Goal: Task Accomplishment & Management: Complete application form

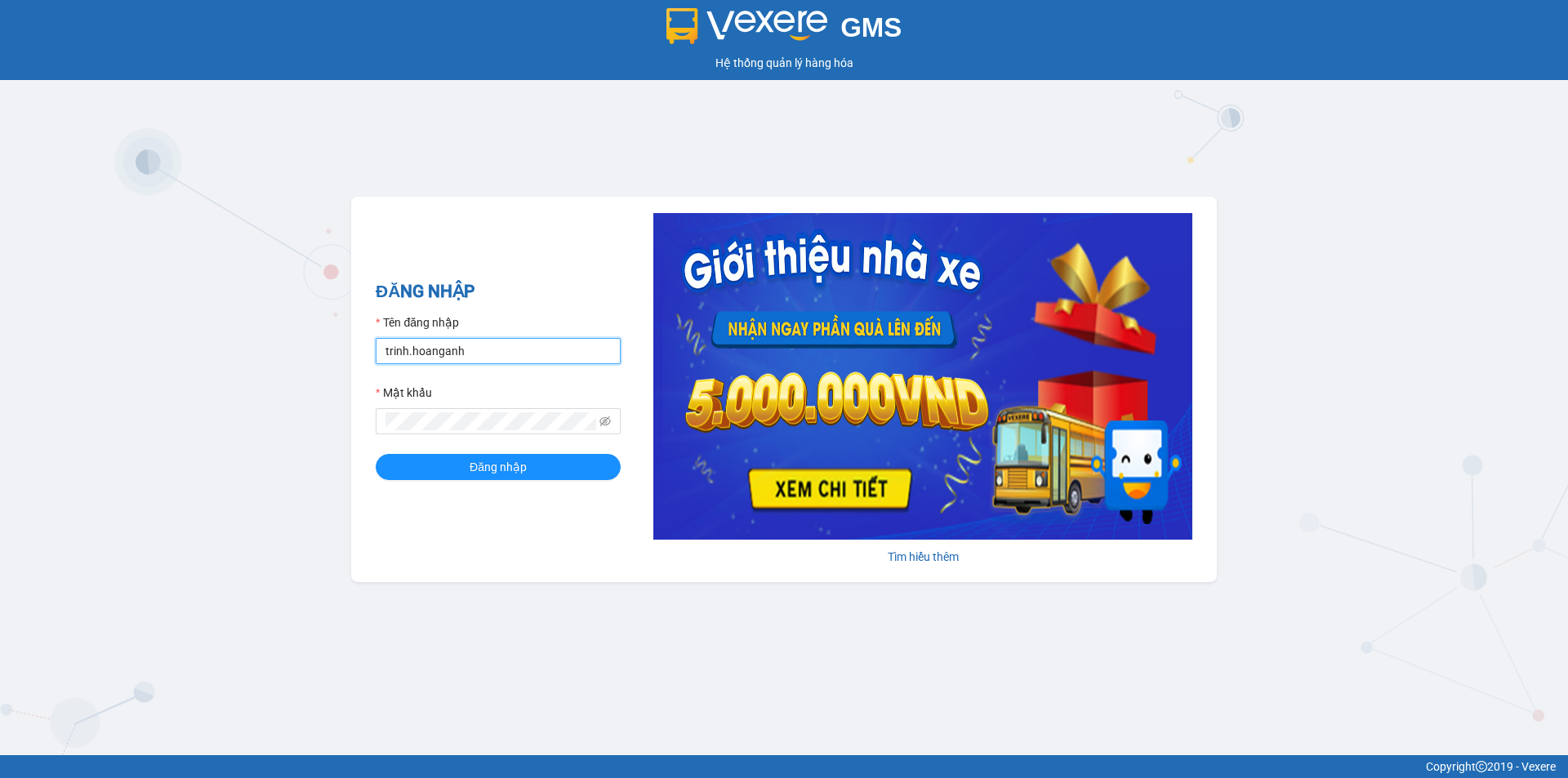
drag, startPoint x: 476, startPoint y: 349, endPoint x: 350, endPoint y: 369, distance: 127.6
click at [350, 369] on div "GMS Hệ thống quản lý hàng hóa ĐĂNG NHẬP Tên đăng nhập trinh.hoanganh Mật khẩu Đ…" at bounding box center [784, 378] width 1568 height 756
type input "thientrang.hoanganh"
click at [450, 424] on span at bounding box center [498, 422] width 245 height 26
drag, startPoint x: 456, startPoint y: 431, endPoint x: 366, endPoint y: 409, distance: 92.6
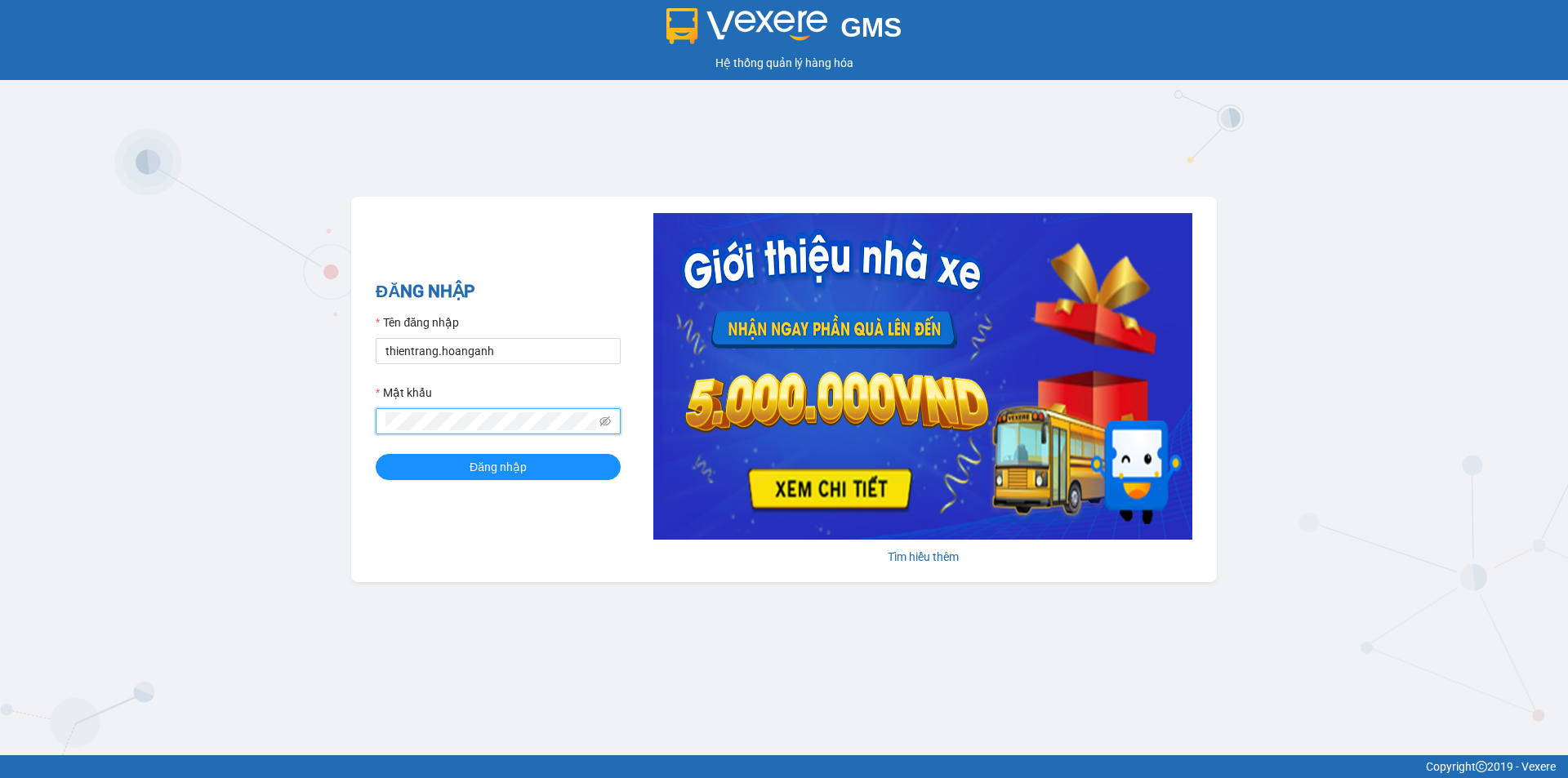
click at [366, 409] on div "ĐĂNG NHẬP Tên đăng nhập thientrang.hoanganh Mật khẩu Đăng nhập [PERSON_NAME] th…" at bounding box center [784, 389] width 865 height 385
click at [376, 454] on button "Đăng nhập" at bounding box center [498, 467] width 245 height 26
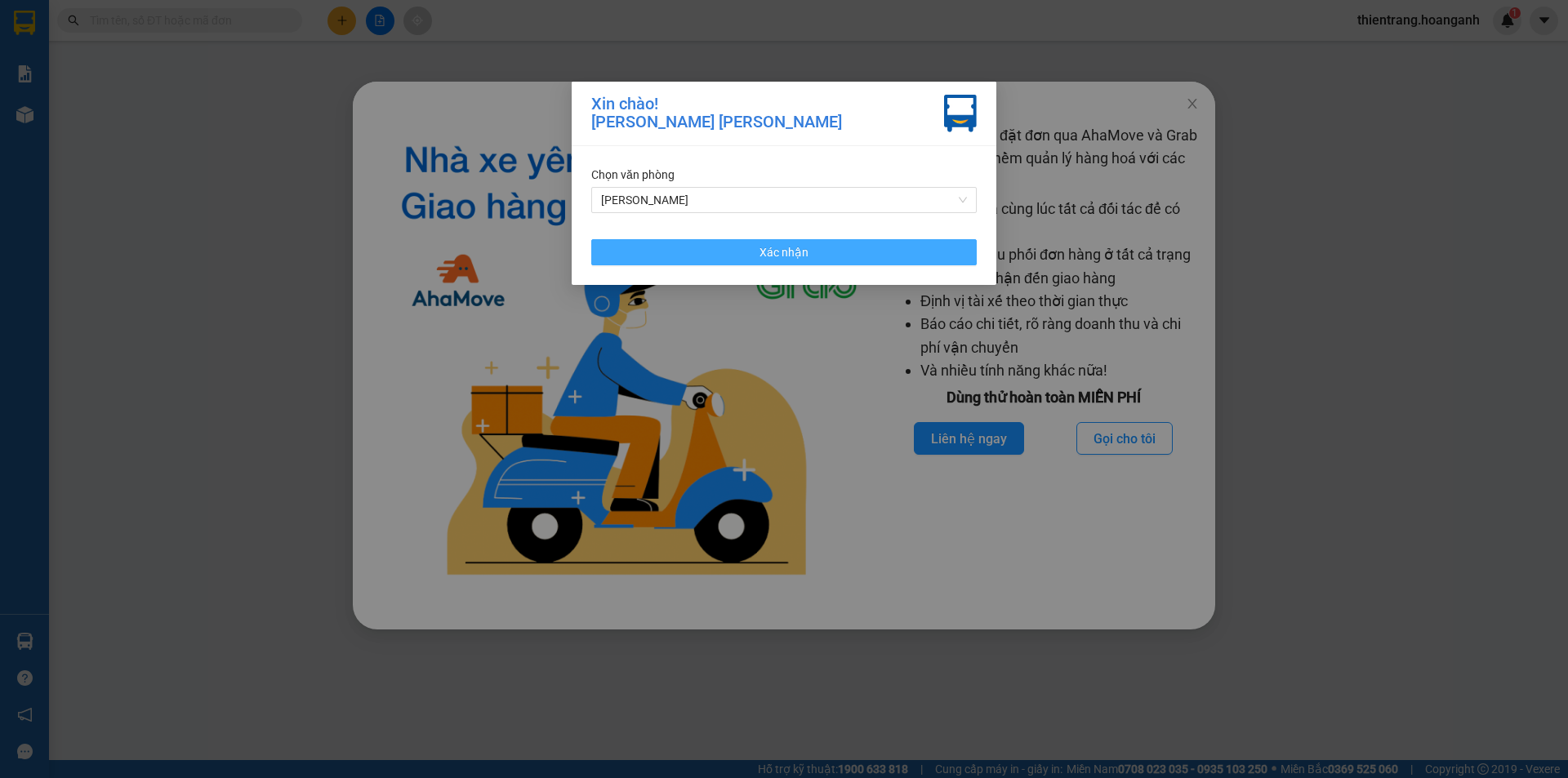
click at [906, 256] on button "Xác nhận" at bounding box center [784, 252] width 385 height 26
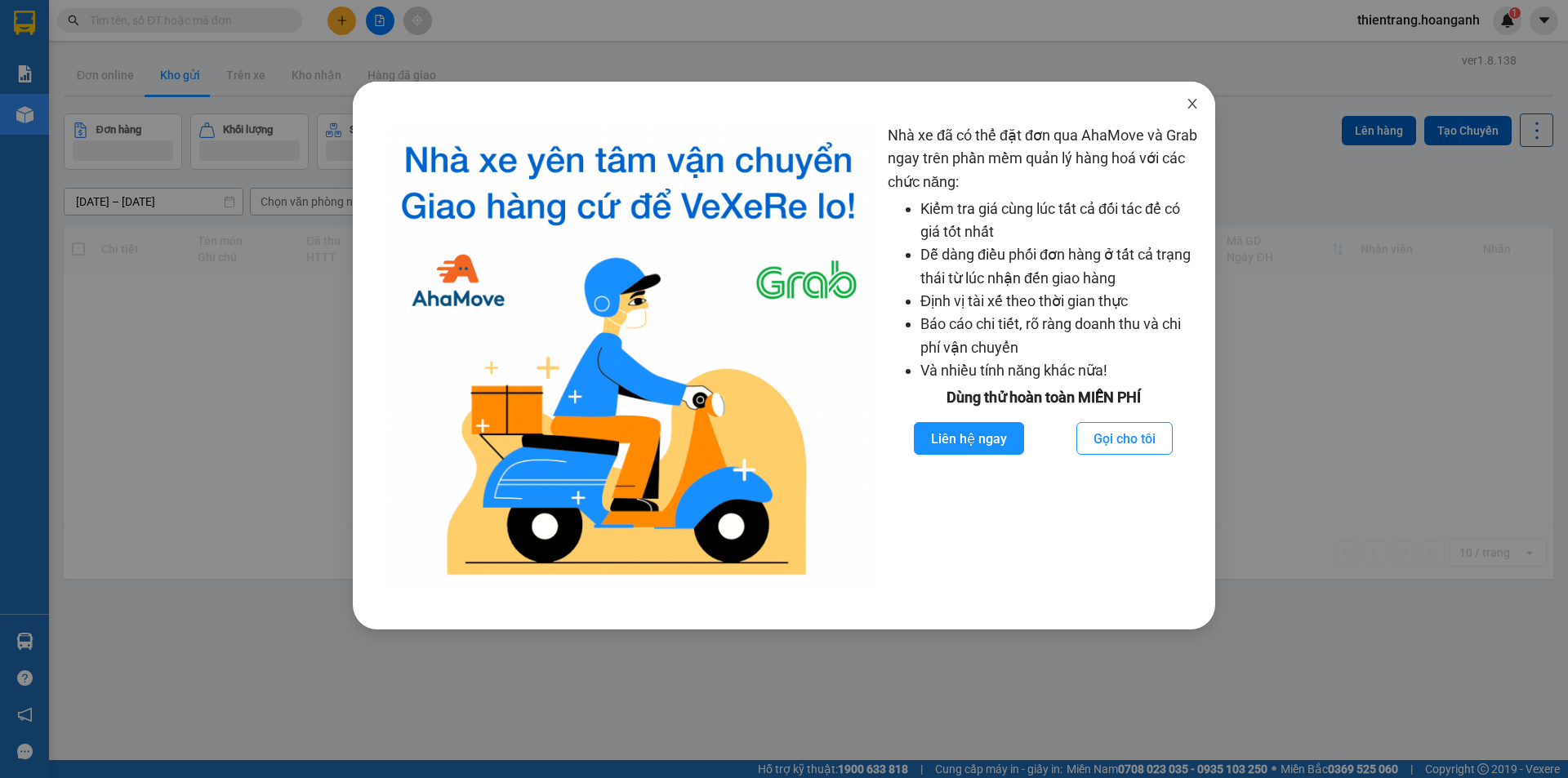
click at [1180, 113] on span "Close" at bounding box center [1191, 104] width 46 height 46
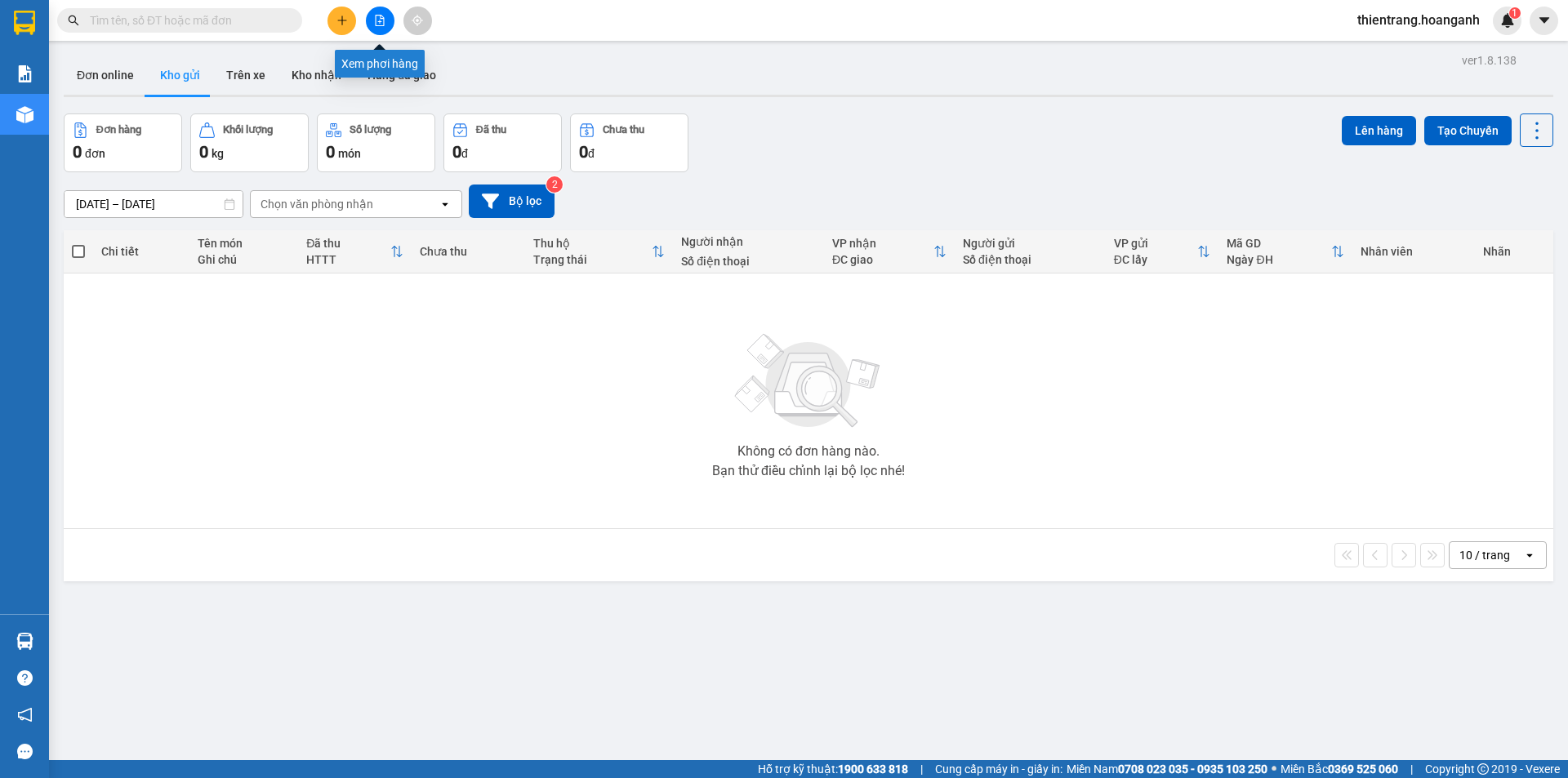
click at [386, 22] on button at bounding box center [380, 20] width 29 height 29
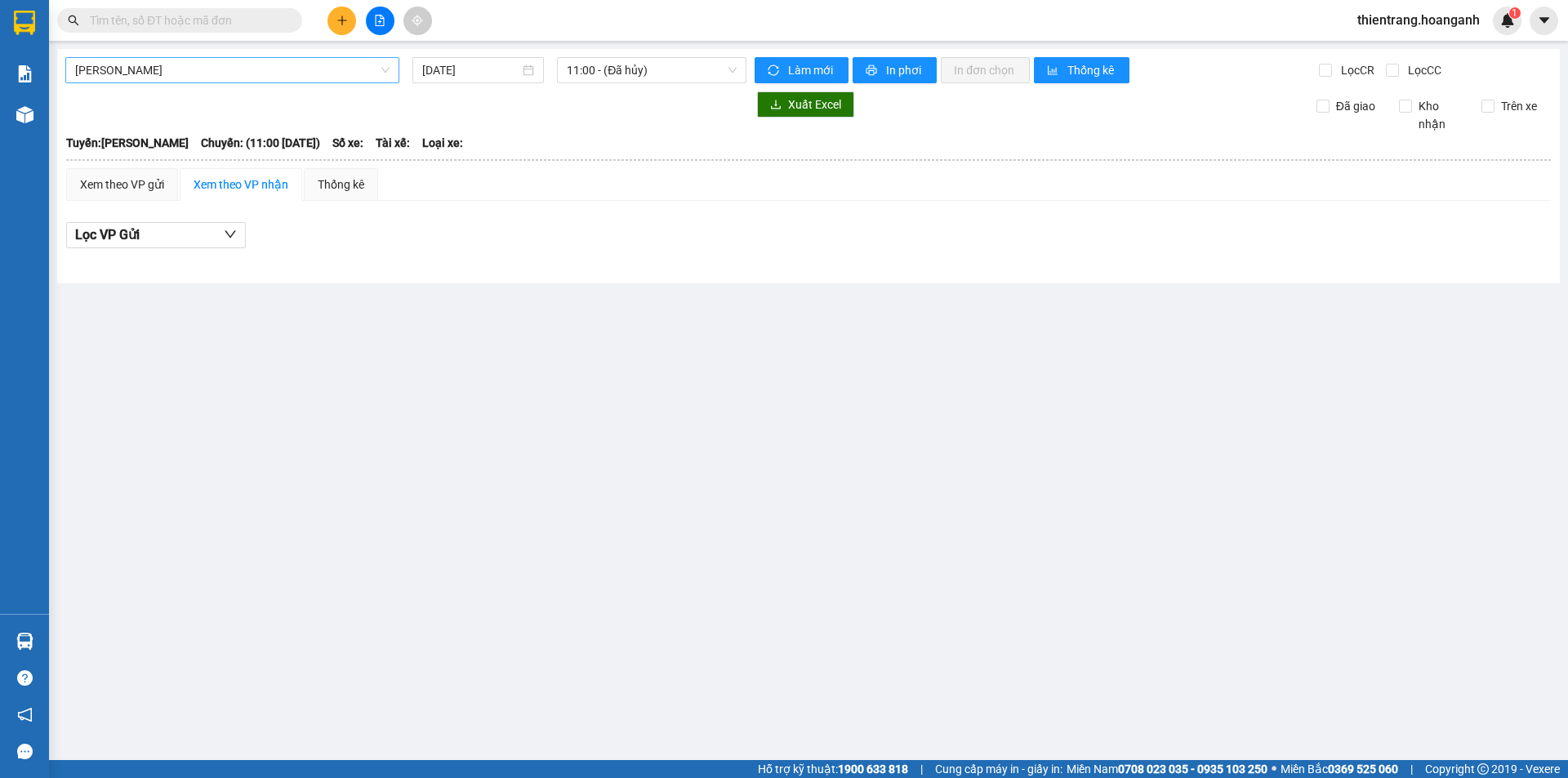
click at [340, 74] on span "[PERSON_NAME]" at bounding box center [233, 70] width 315 height 24
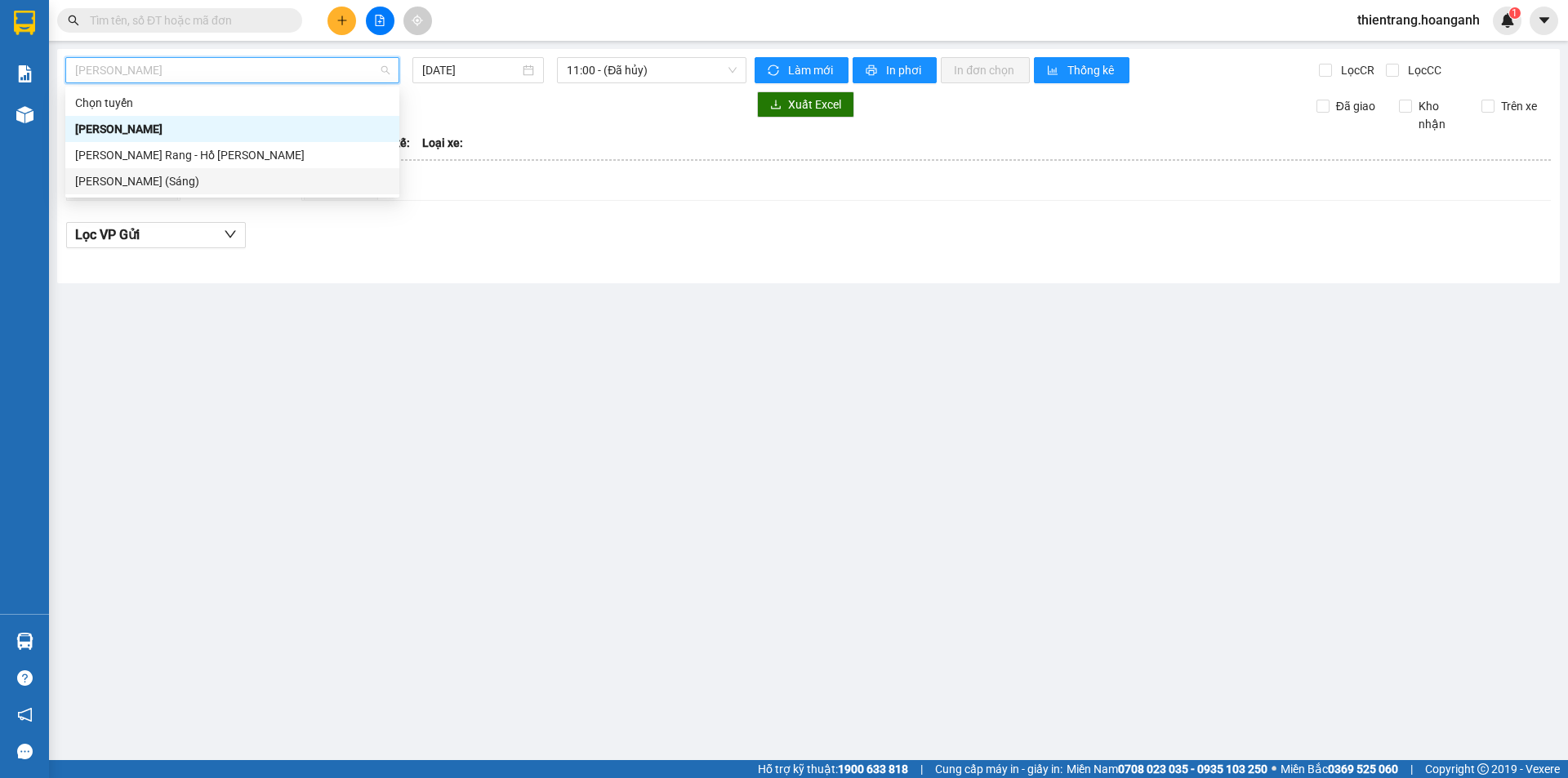
click at [290, 178] on div "[PERSON_NAME] (Sáng)" at bounding box center [233, 181] width 315 height 18
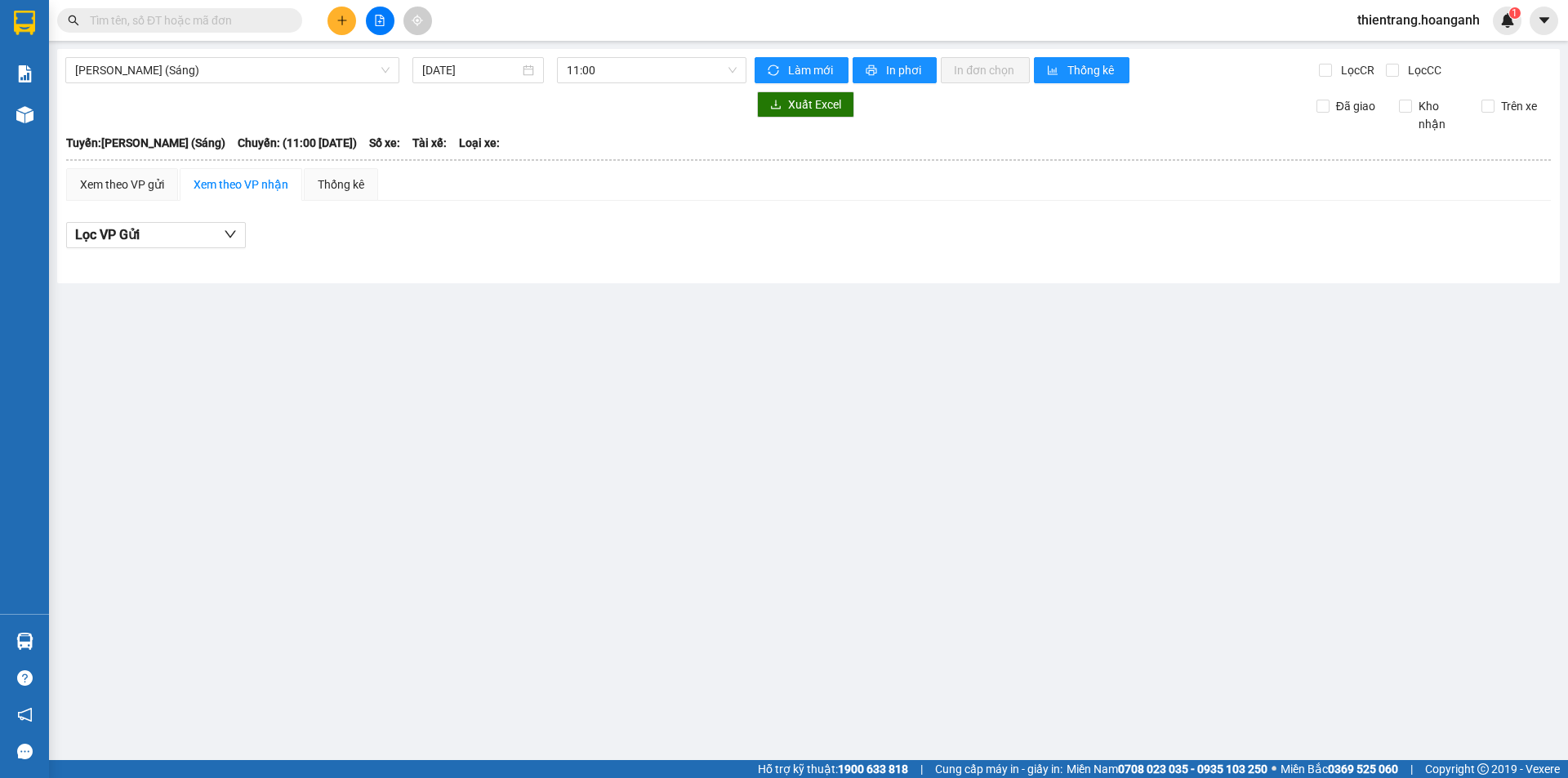
click at [387, 24] on button at bounding box center [380, 20] width 29 height 29
click at [315, 77] on span "[PERSON_NAME] (Sáng)" at bounding box center [233, 70] width 315 height 24
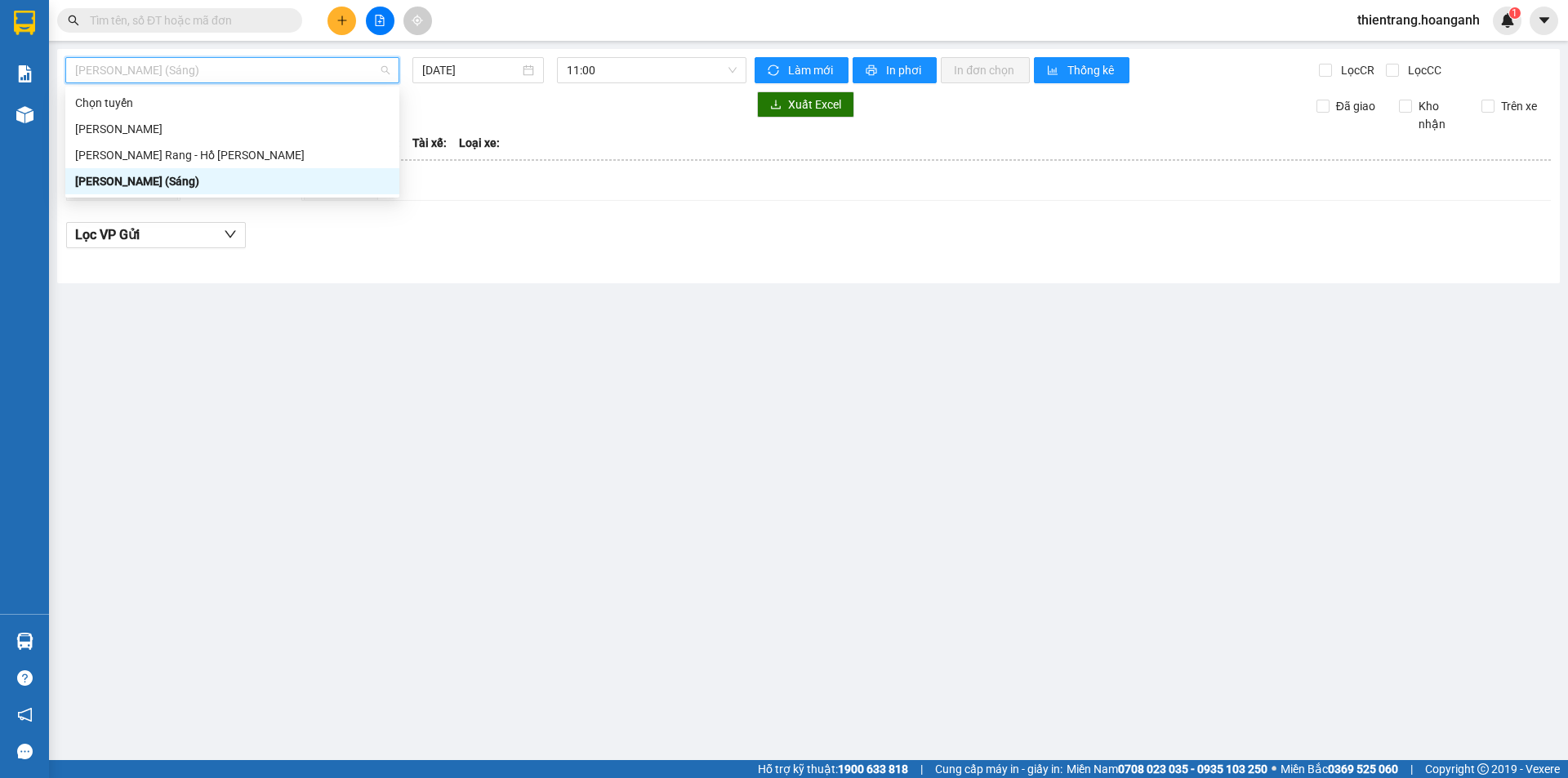
click at [296, 179] on div "[PERSON_NAME] (Sáng)" at bounding box center [233, 181] width 315 height 18
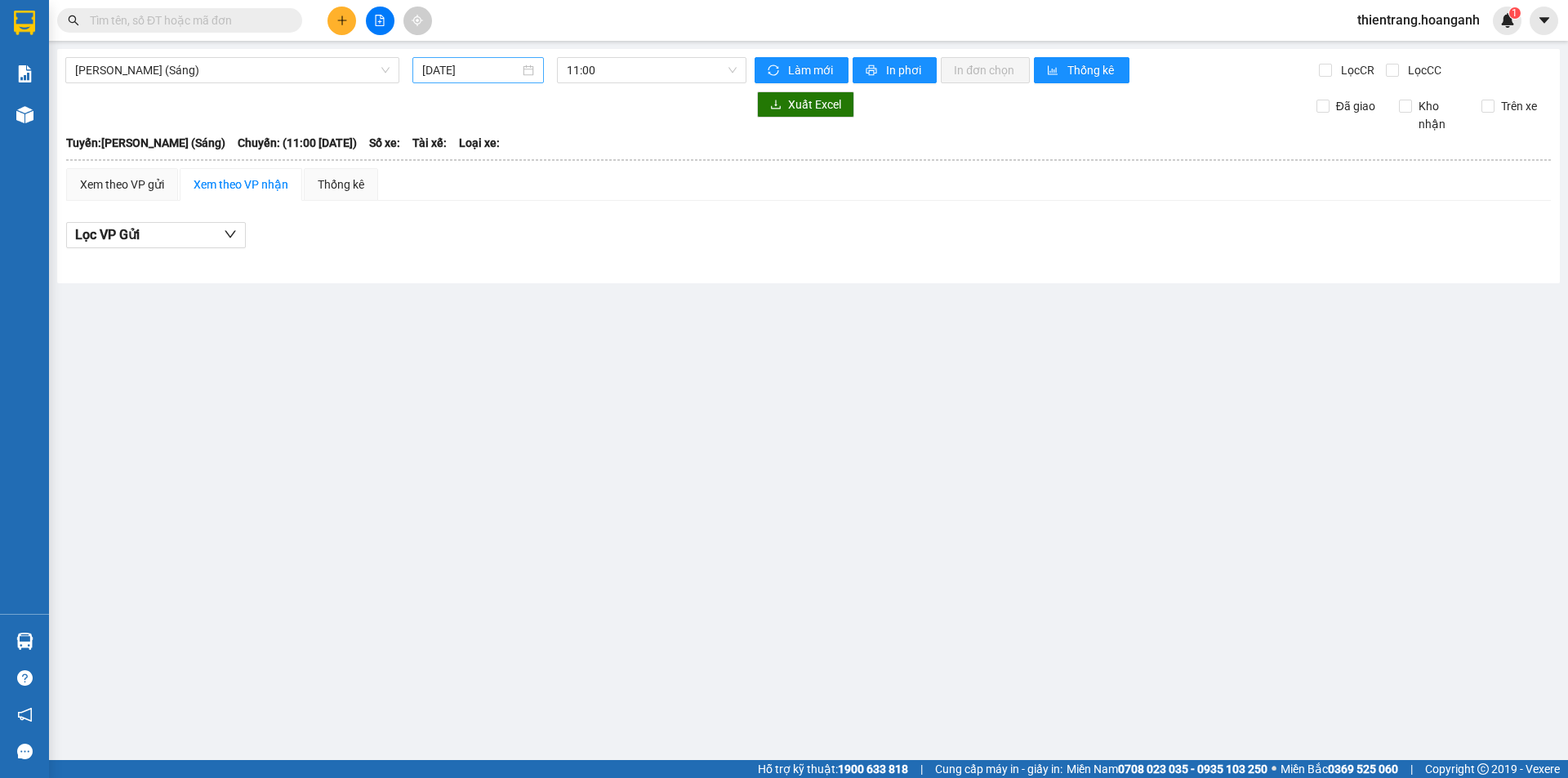
click at [478, 60] on div "[DATE]" at bounding box center [477, 70] width 131 height 26
click at [469, 60] on div "[DATE]" at bounding box center [477, 70] width 131 height 26
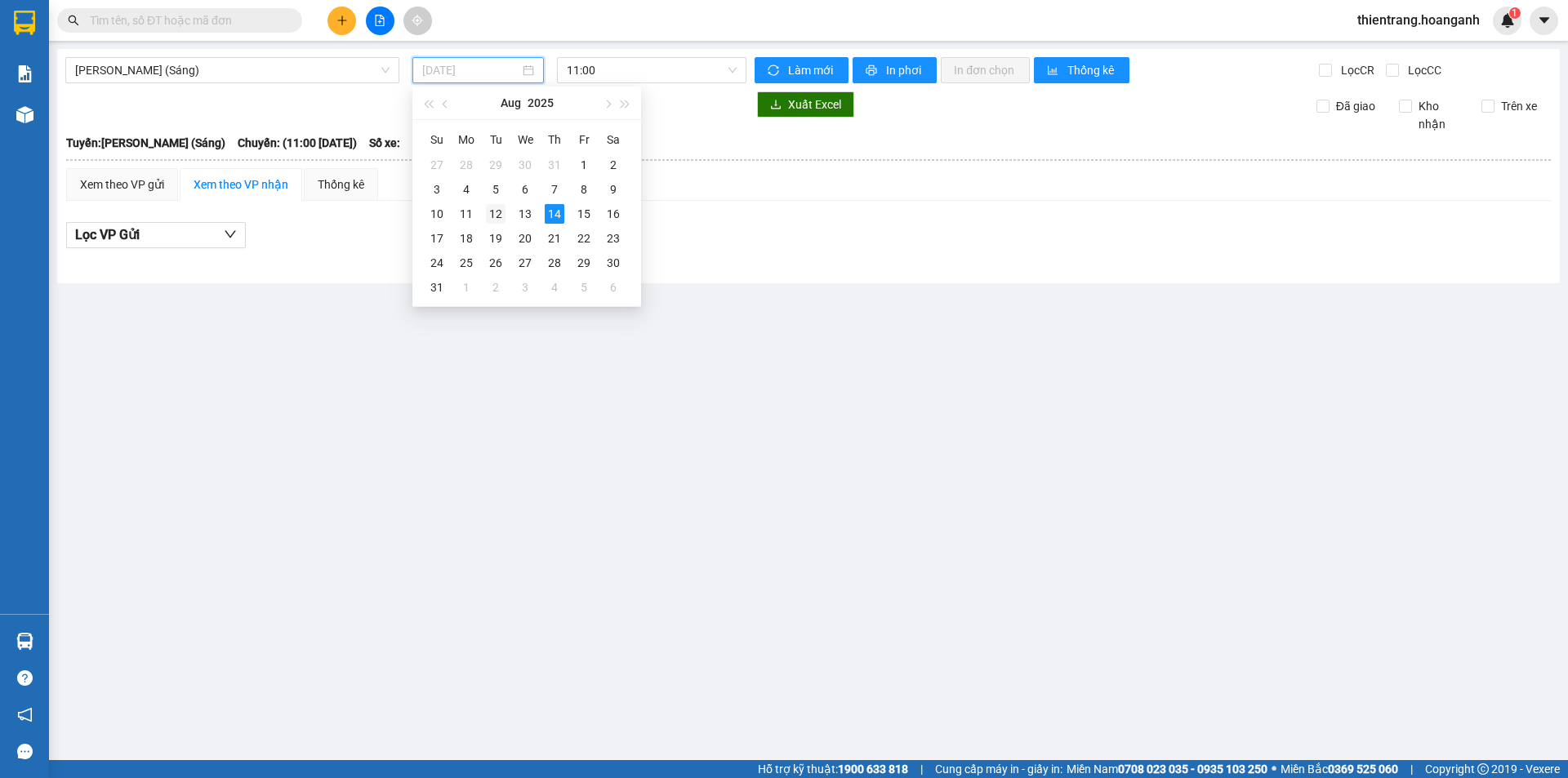
click at [485, 217] on td "12" at bounding box center [496, 214] width 30 height 24
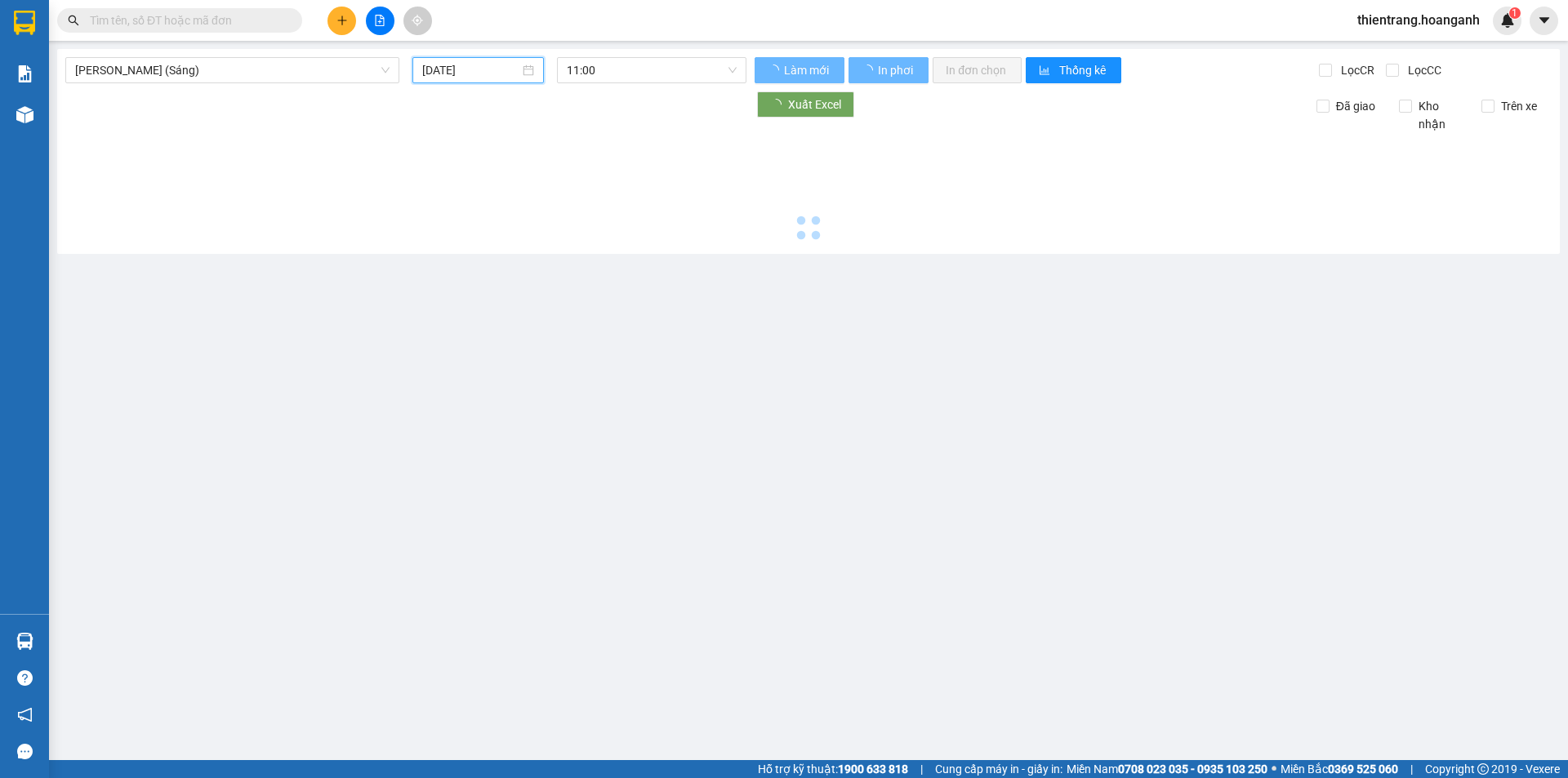
type input "[DATE]"
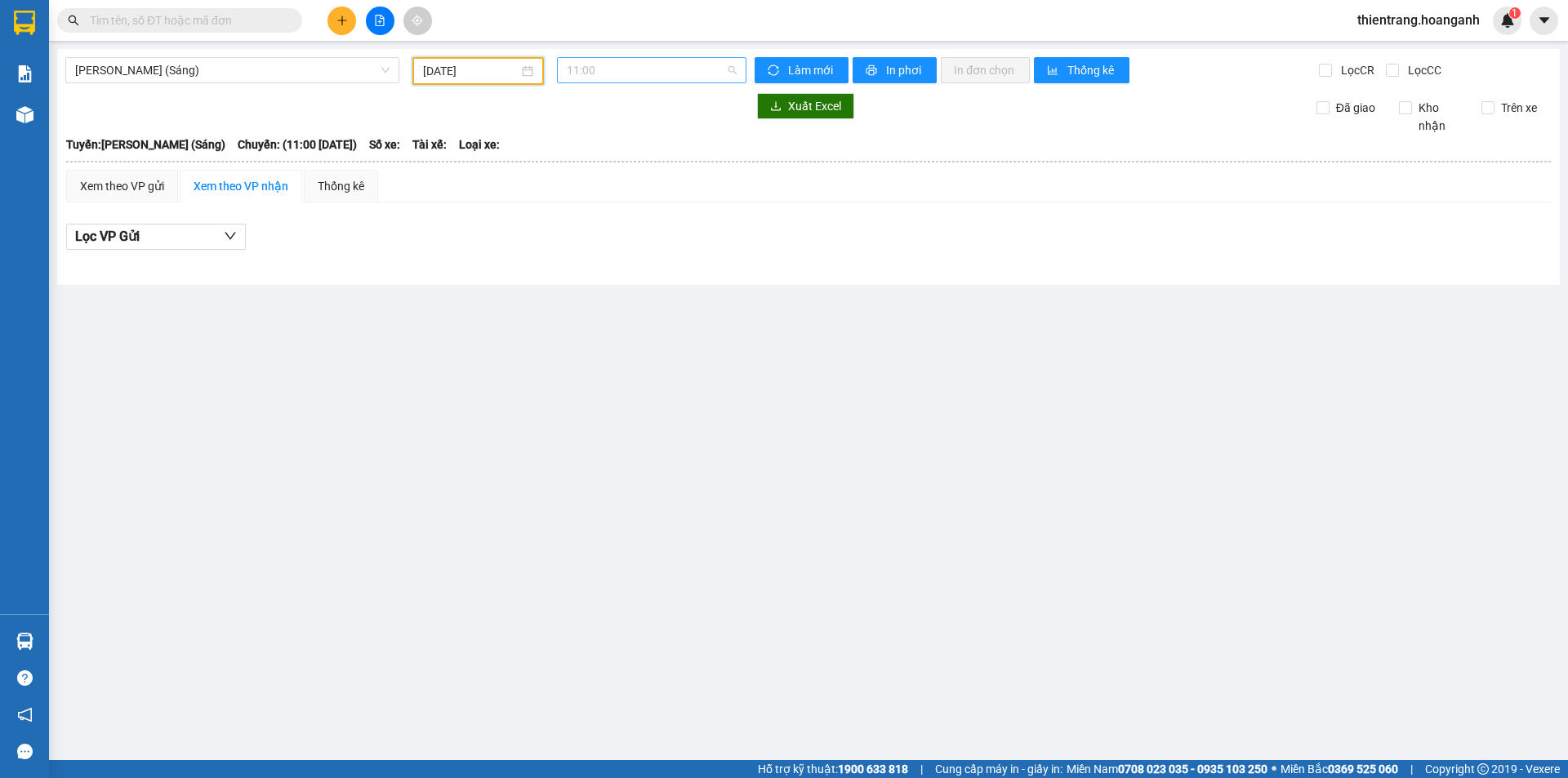
click at [675, 83] on div "11:00" at bounding box center [651, 70] width 190 height 26
click at [676, 156] on div "12:00 (TC) - 85H-011.55" at bounding box center [630, 154] width 127 height 18
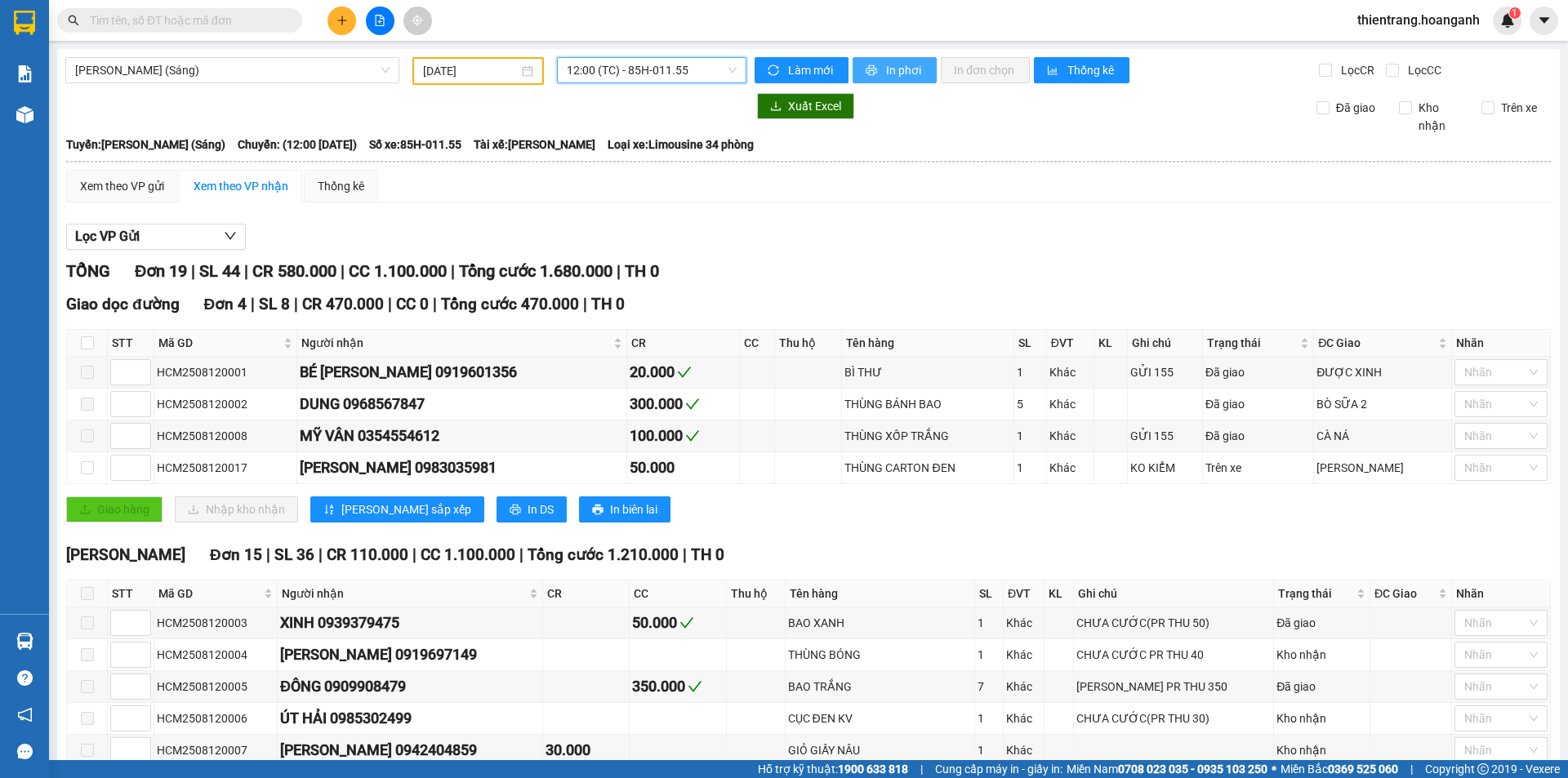
click at [896, 62] on span "In phơi" at bounding box center [905, 70] width 37 height 18
click at [623, 64] on span "12:00 (TC) - 85H-011.55" at bounding box center [651, 70] width 170 height 24
click at [440, 63] on input "[DATE]" at bounding box center [470, 71] width 96 height 18
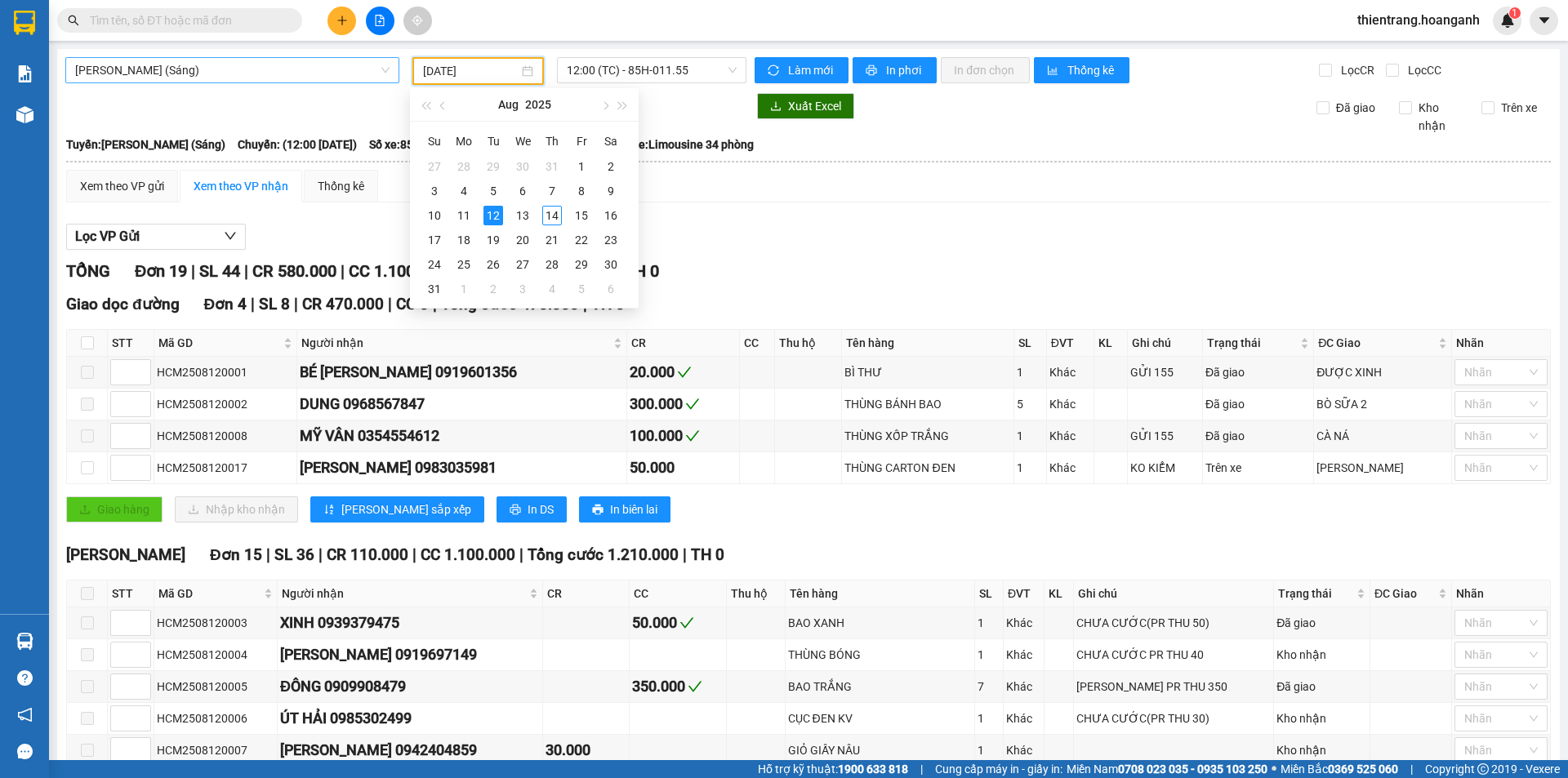
click at [307, 74] on span "[PERSON_NAME] (Sáng)" at bounding box center [233, 70] width 315 height 24
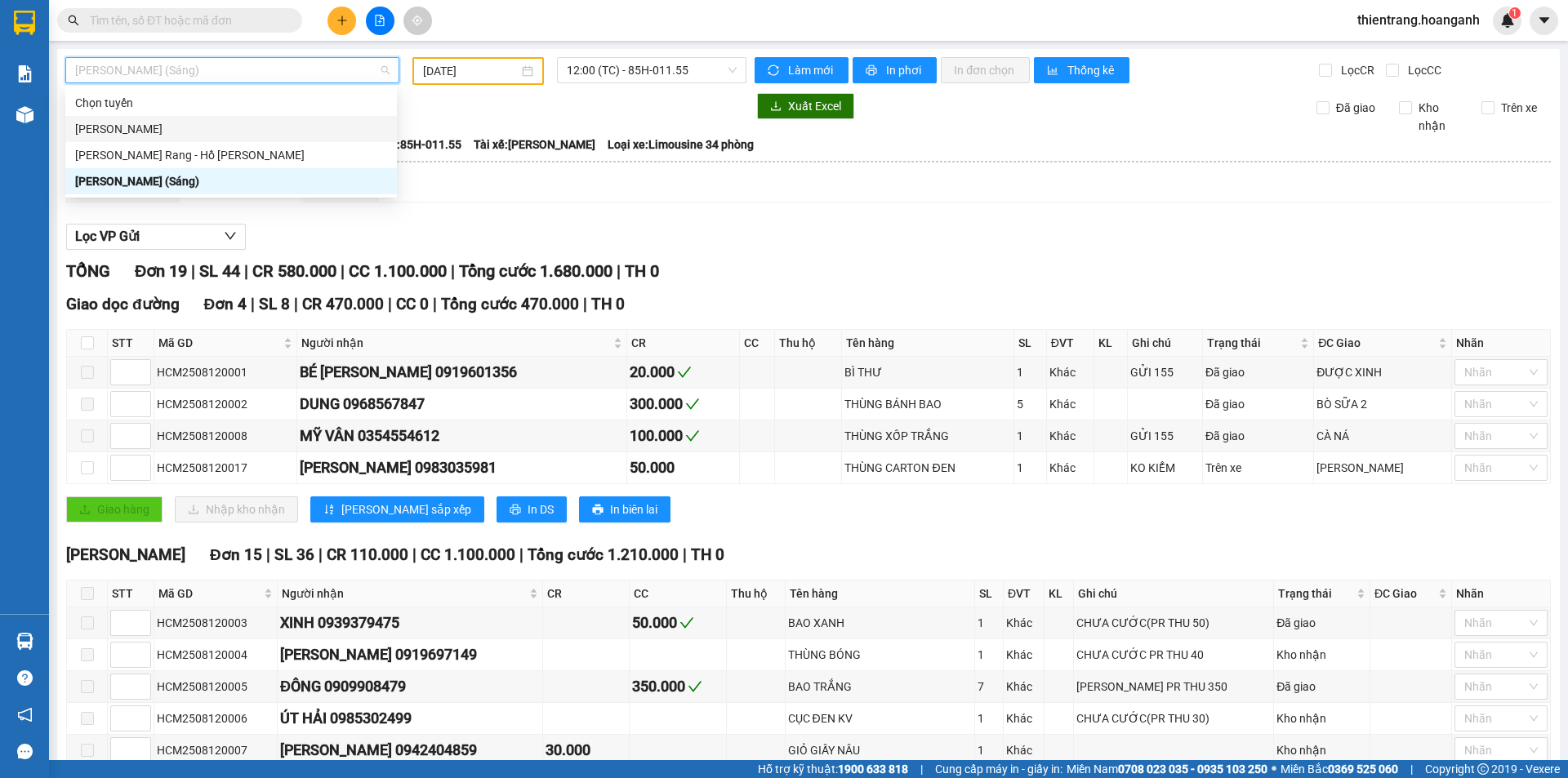
click at [282, 132] on div "[PERSON_NAME]" at bounding box center [231, 128] width 312 height 18
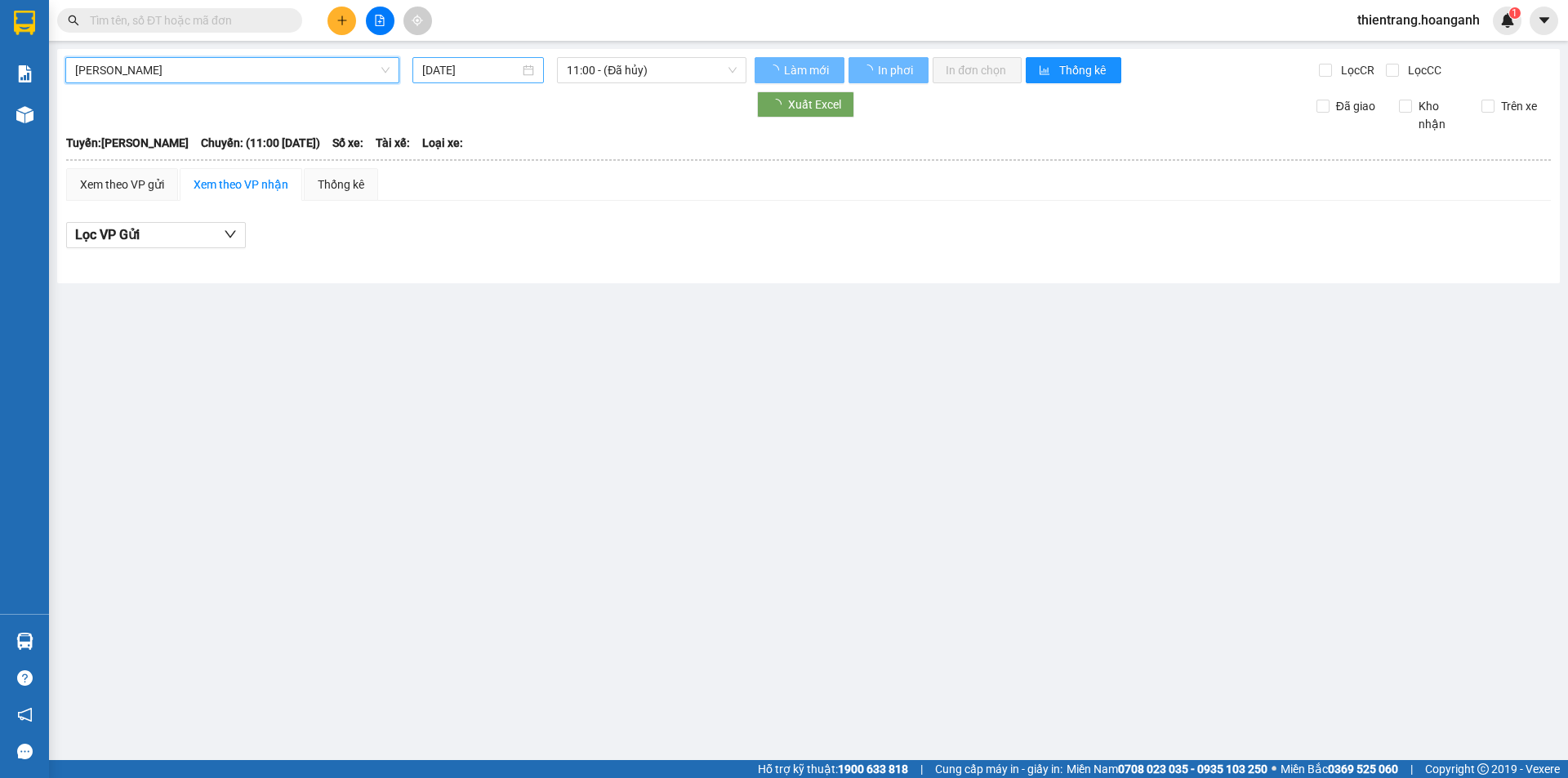
click at [440, 75] on input "[DATE]" at bounding box center [471, 70] width 97 height 18
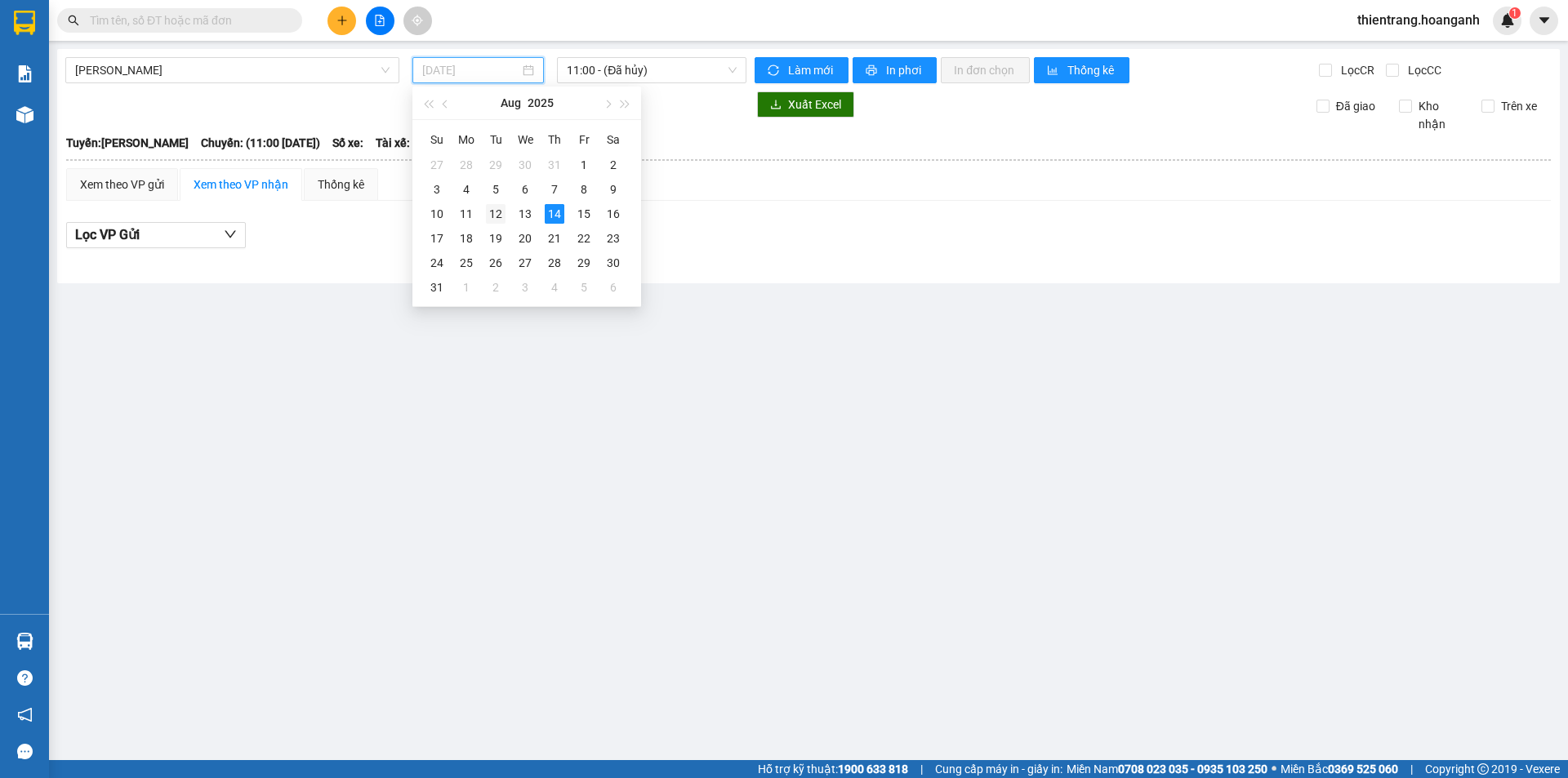
click at [504, 216] on div "12" at bounding box center [495, 213] width 20 height 20
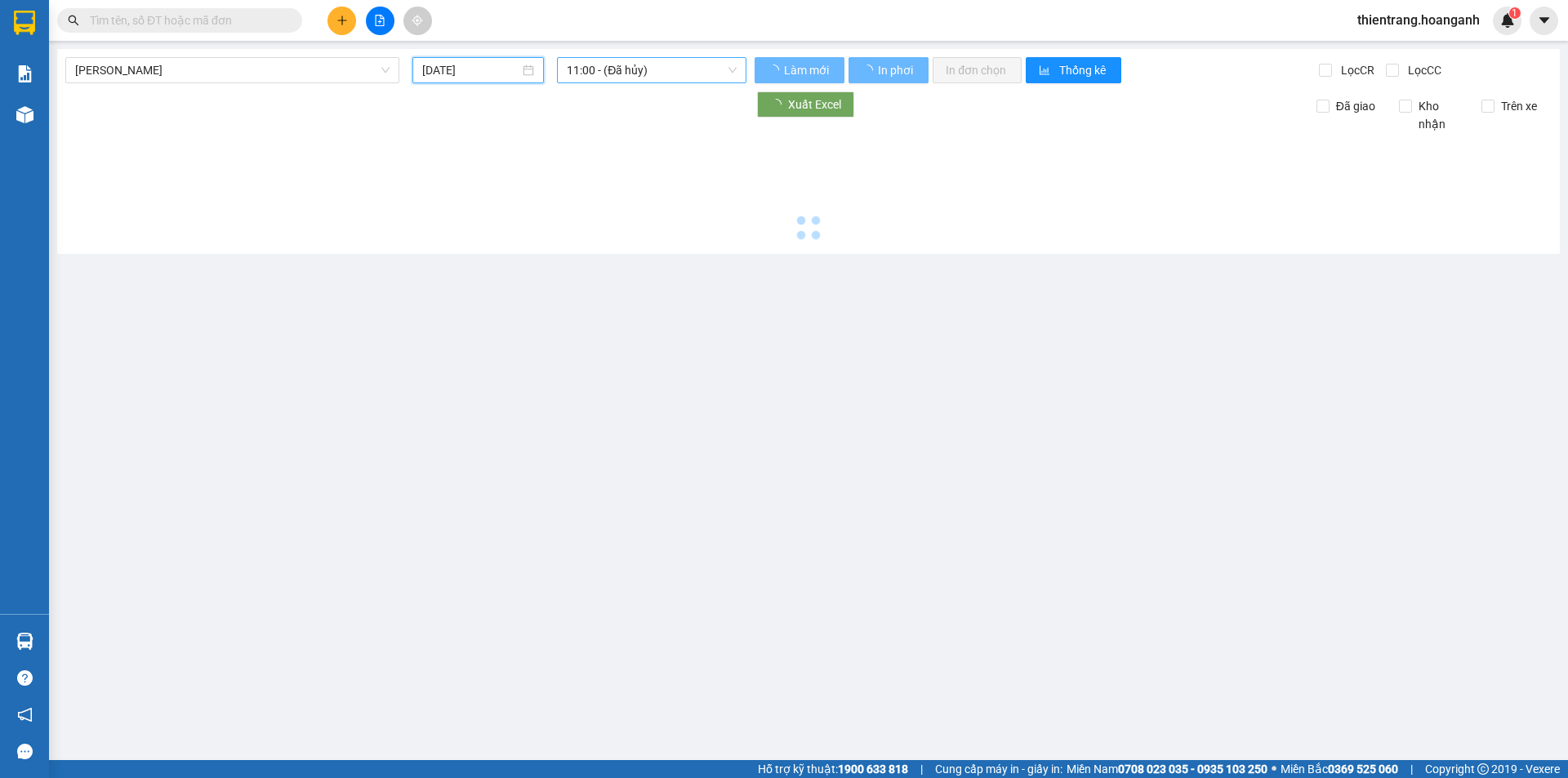
type input "[DATE]"
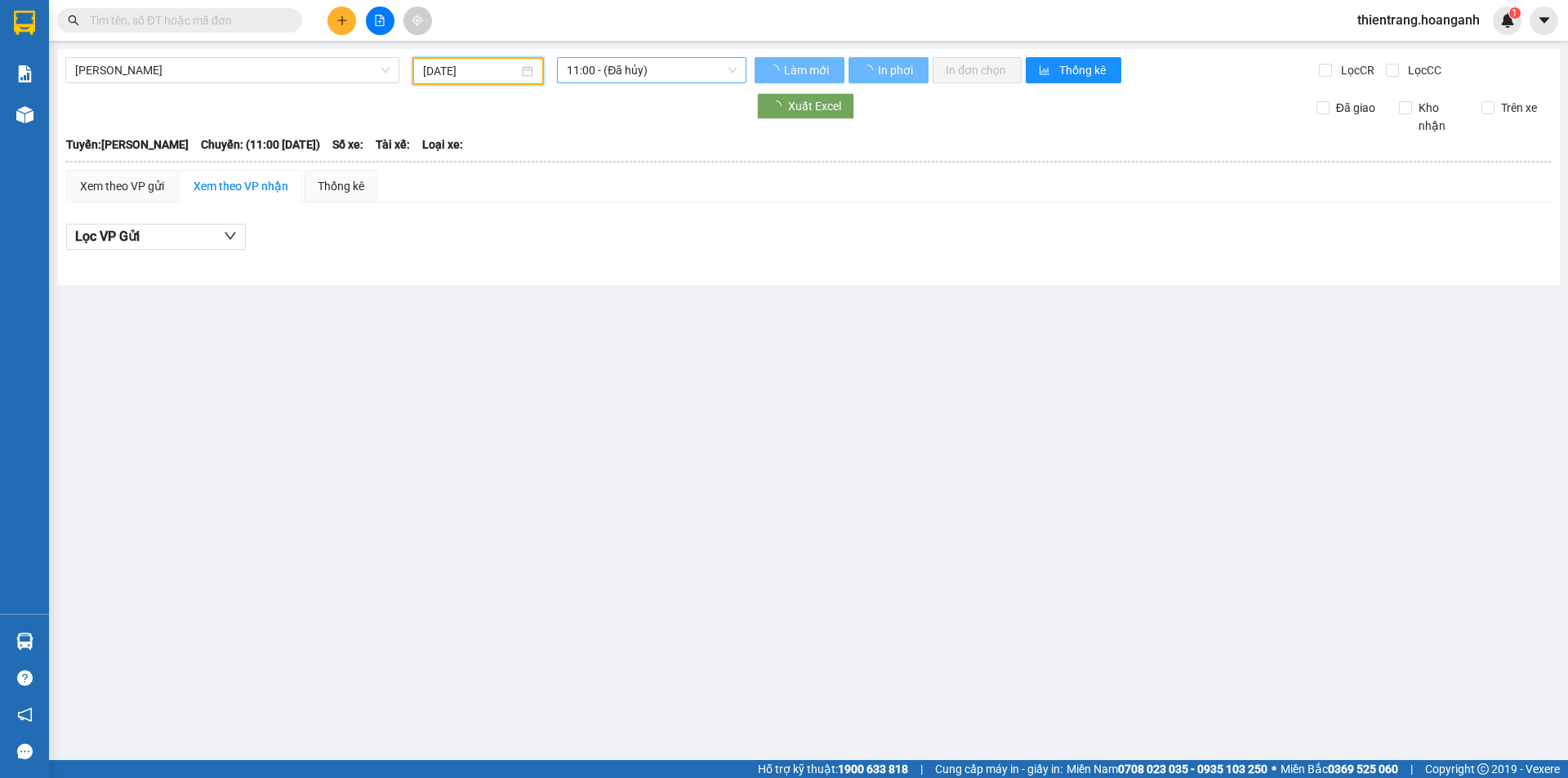
click at [658, 76] on span "11:00 - (Đã hủy)" at bounding box center [651, 70] width 170 height 24
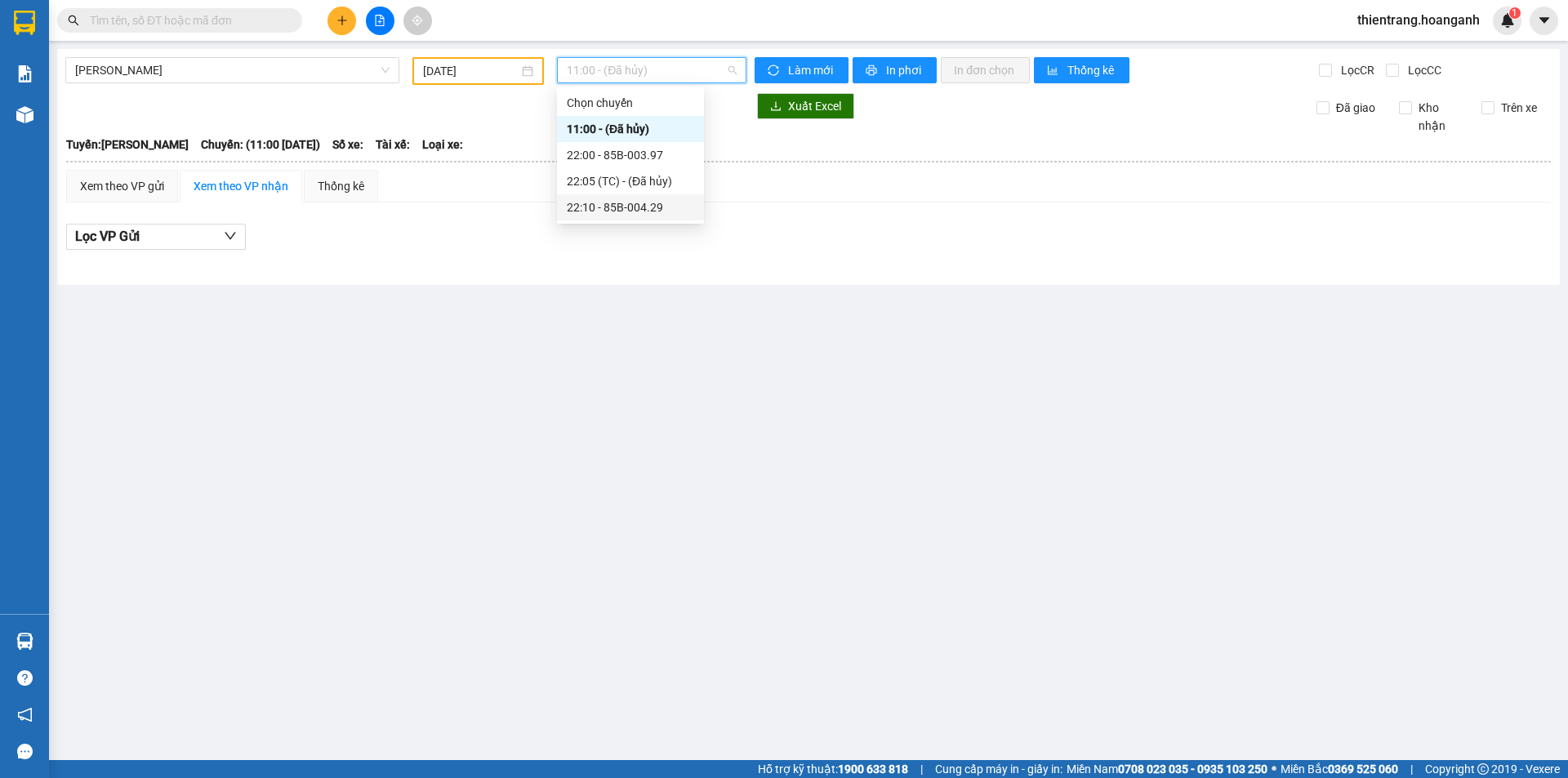
click at [641, 205] on div "22:10 - 85B-004.29" at bounding box center [630, 207] width 127 height 18
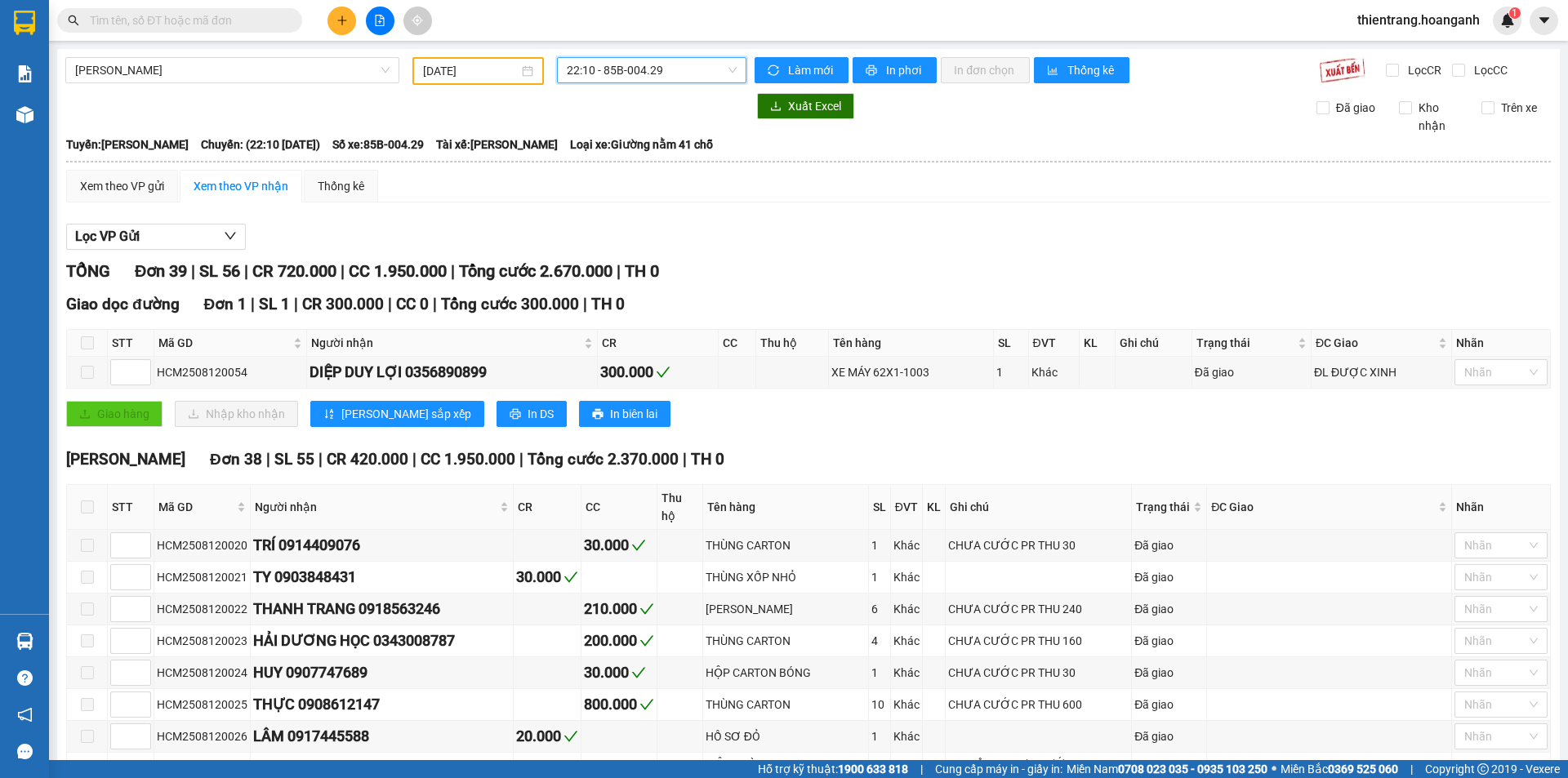
click at [894, 58] on button "In phơi" at bounding box center [894, 70] width 84 height 26
click at [274, 31] on span at bounding box center [179, 20] width 245 height 24
click at [292, 20] on span at bounding box center [290, 20] width 10 height 18
click at [236, 23] on input "text" at bounding box center [186, 20] width 193 height 18
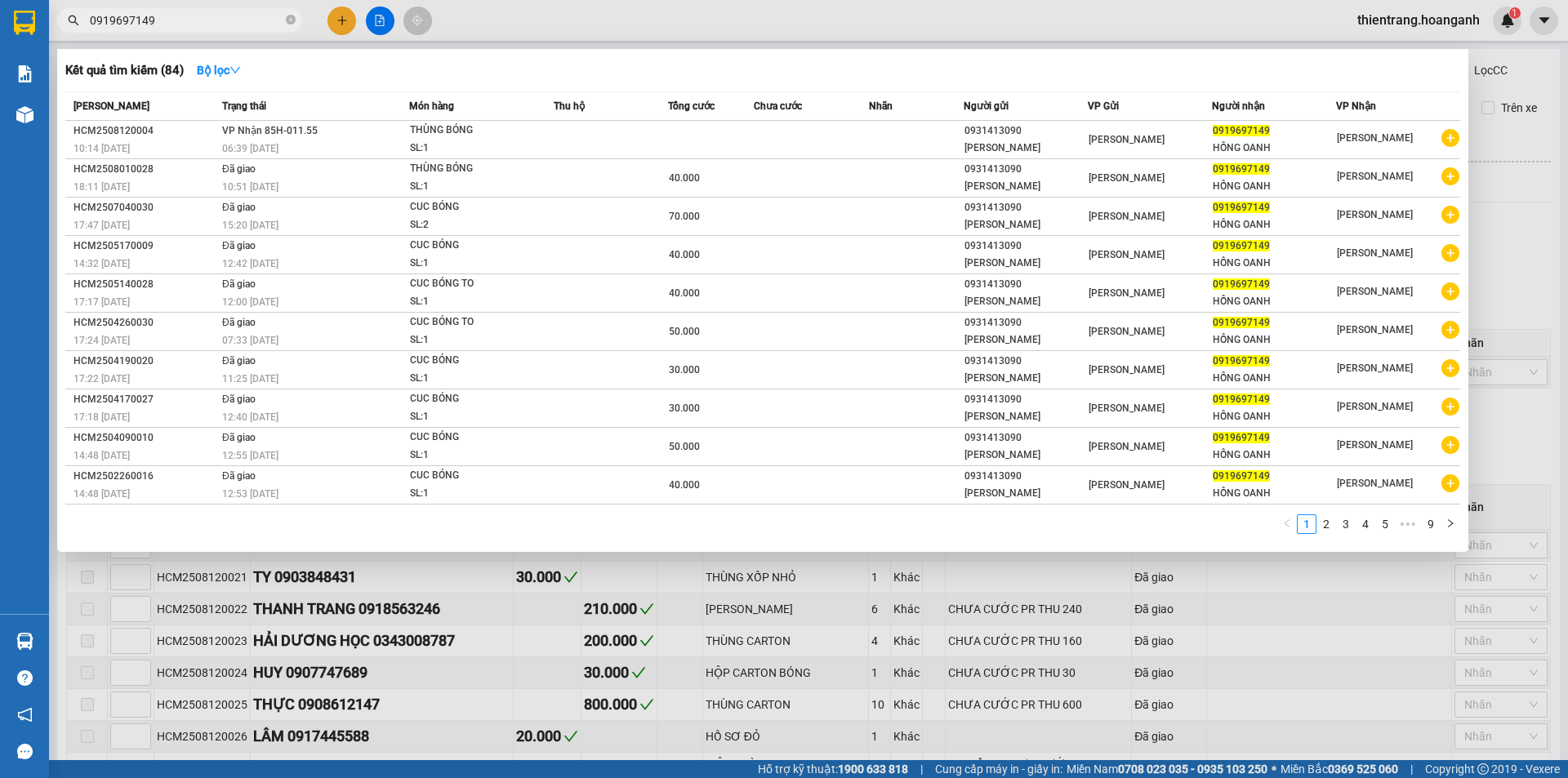
click at [297, 22] on span "0919697149" at bounding box center [179, 20] width 245 height 24
drag, startPoint x: 167, startPoint y: 17, endPoint x: 19, endPoint y: 15, distance: 148.0
click at [10, 17] on section "Kết quả [PERSON_NAME] ( 84 ) Bộ lọc Mã ĐH Trạng thái Món hàng Thu hộ Tổng [PERS…" at bounding box center [784, 389] width 1568 height 778
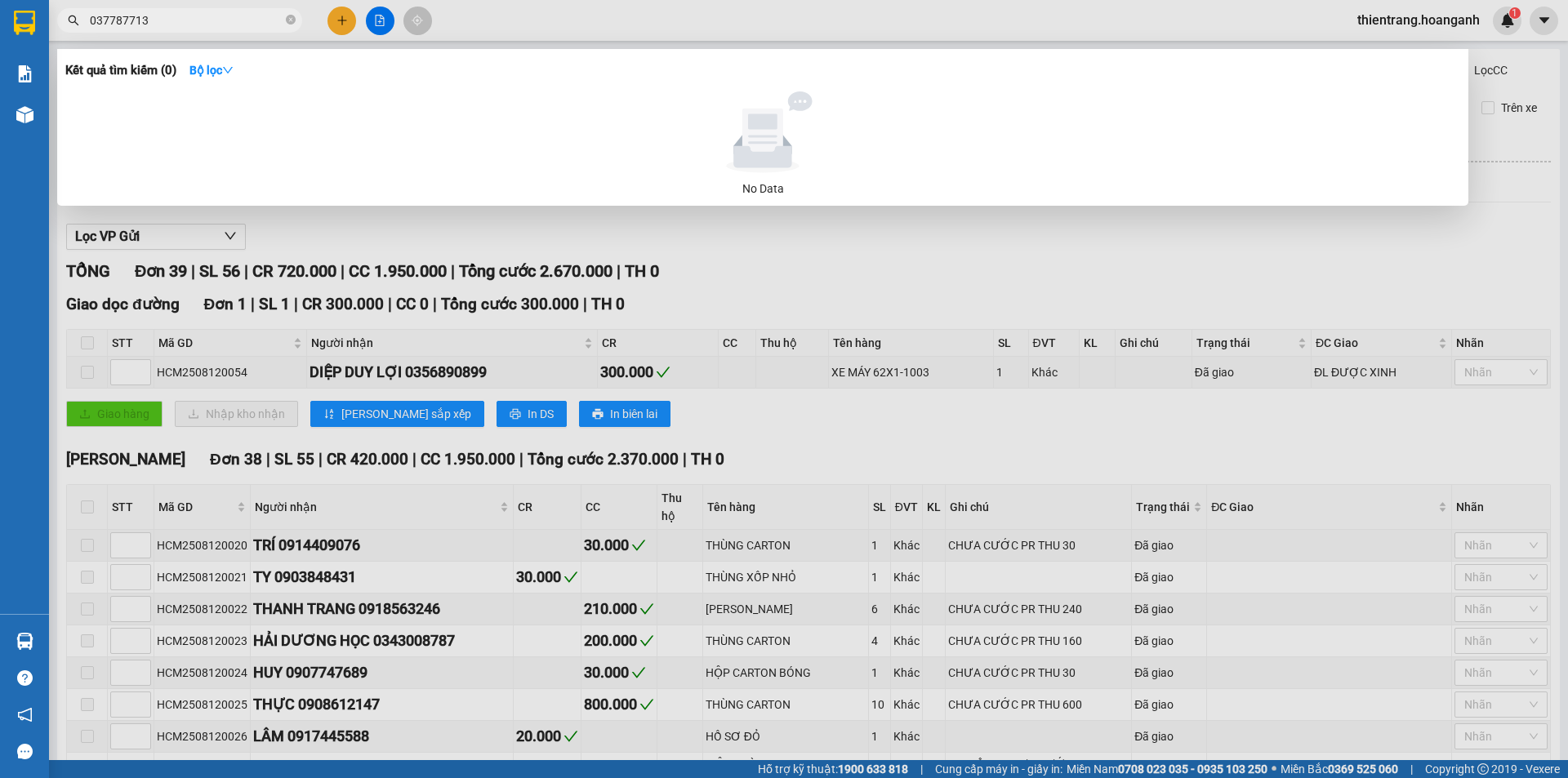
drag, startPoint x: 244, startPoint y: 20, endPoint x: 50, endPoint y: 30, distance: 194.3
click at [0, 30] on section "Kết quả [PERSON_NAME] ( 0 ) Bộ lọc No Data 037787713 thientrang.hoanganh 1 [PER…" at bounding box center [784, 389] width 1568 height 778
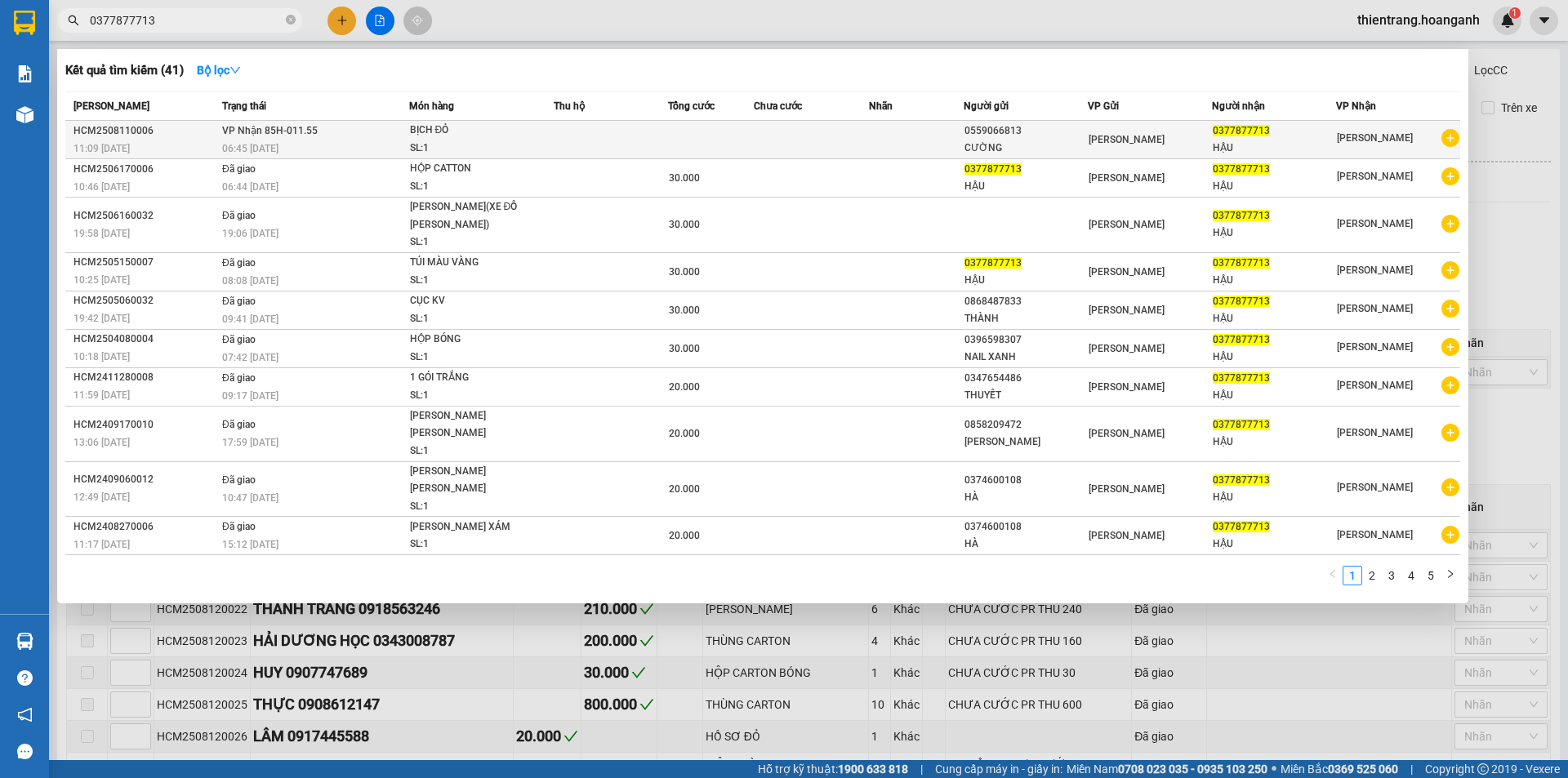
type input "0377877713"
click at [725, 137] on td at bounding box center [711, 140] width 86 height 38
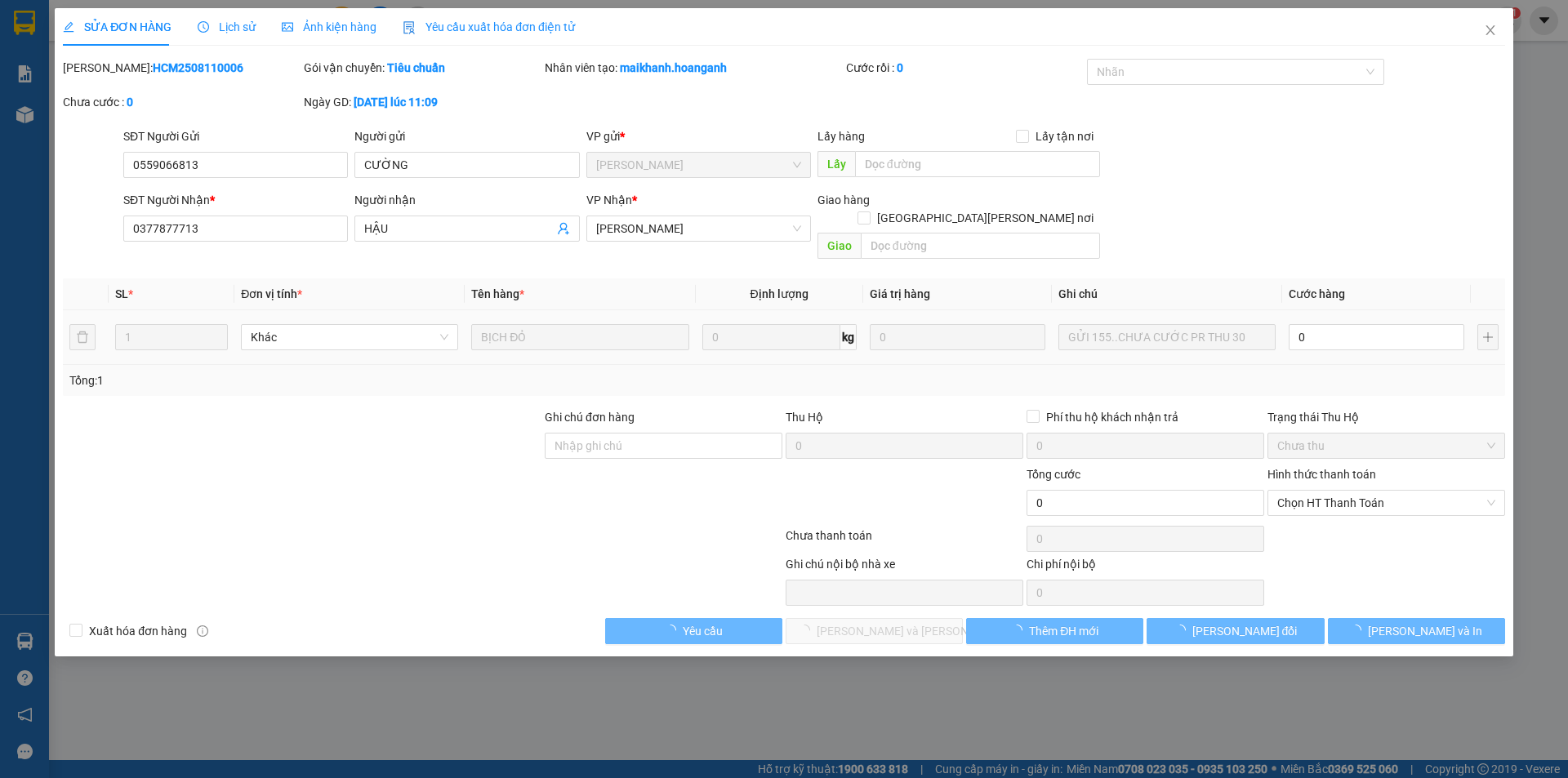
type input "0559066813"
type input "CƯỜNG"
type input "0377877713"
type input "HẬU"
drag, startPoint x: 1382, startPoint y: 278, endPoint x: 1333, endPoint y: 304, distance: 55.5
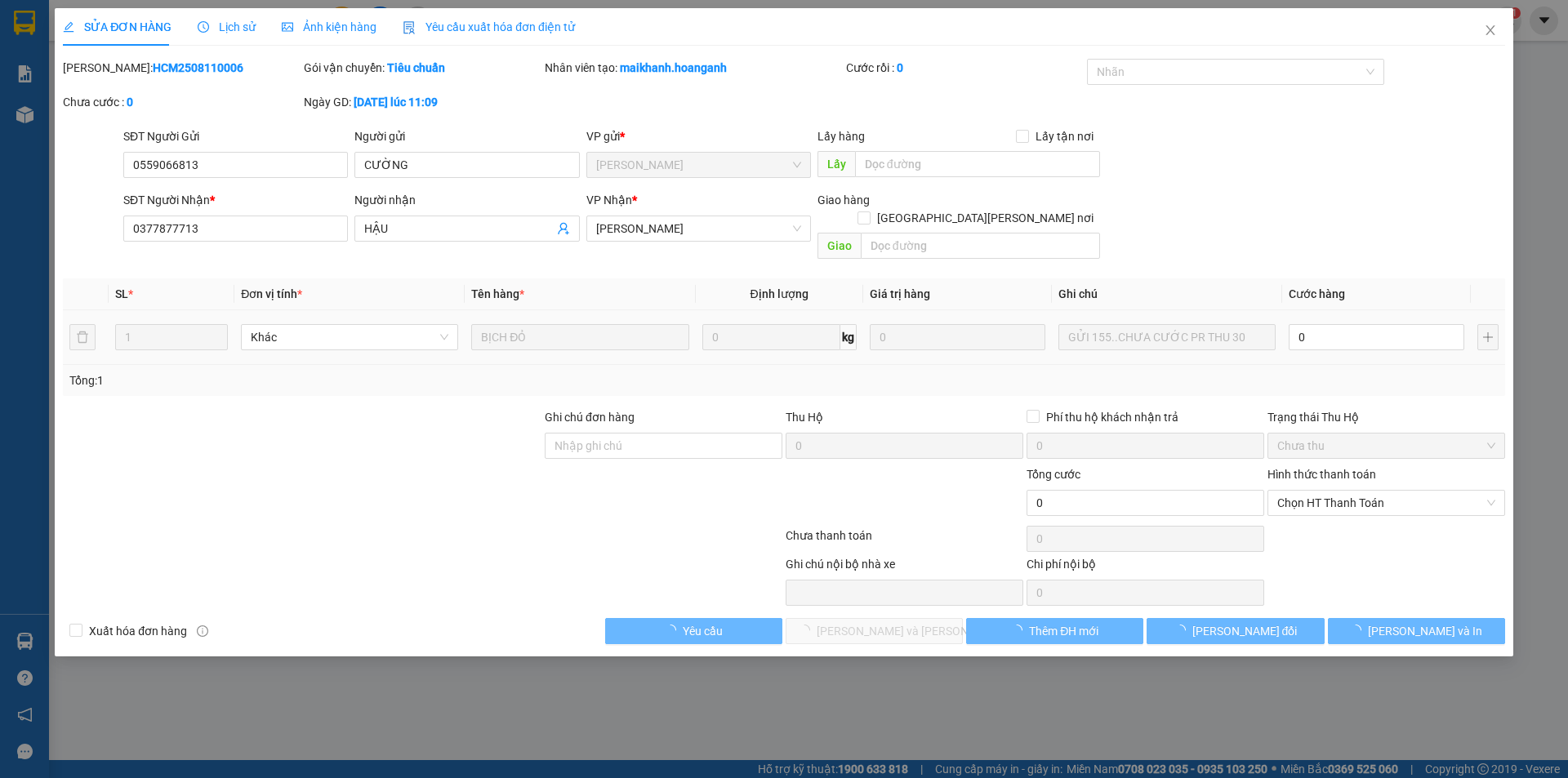
click at [1333, 321] on div "0" at bounding box center [1376, 337] width 176 height 33
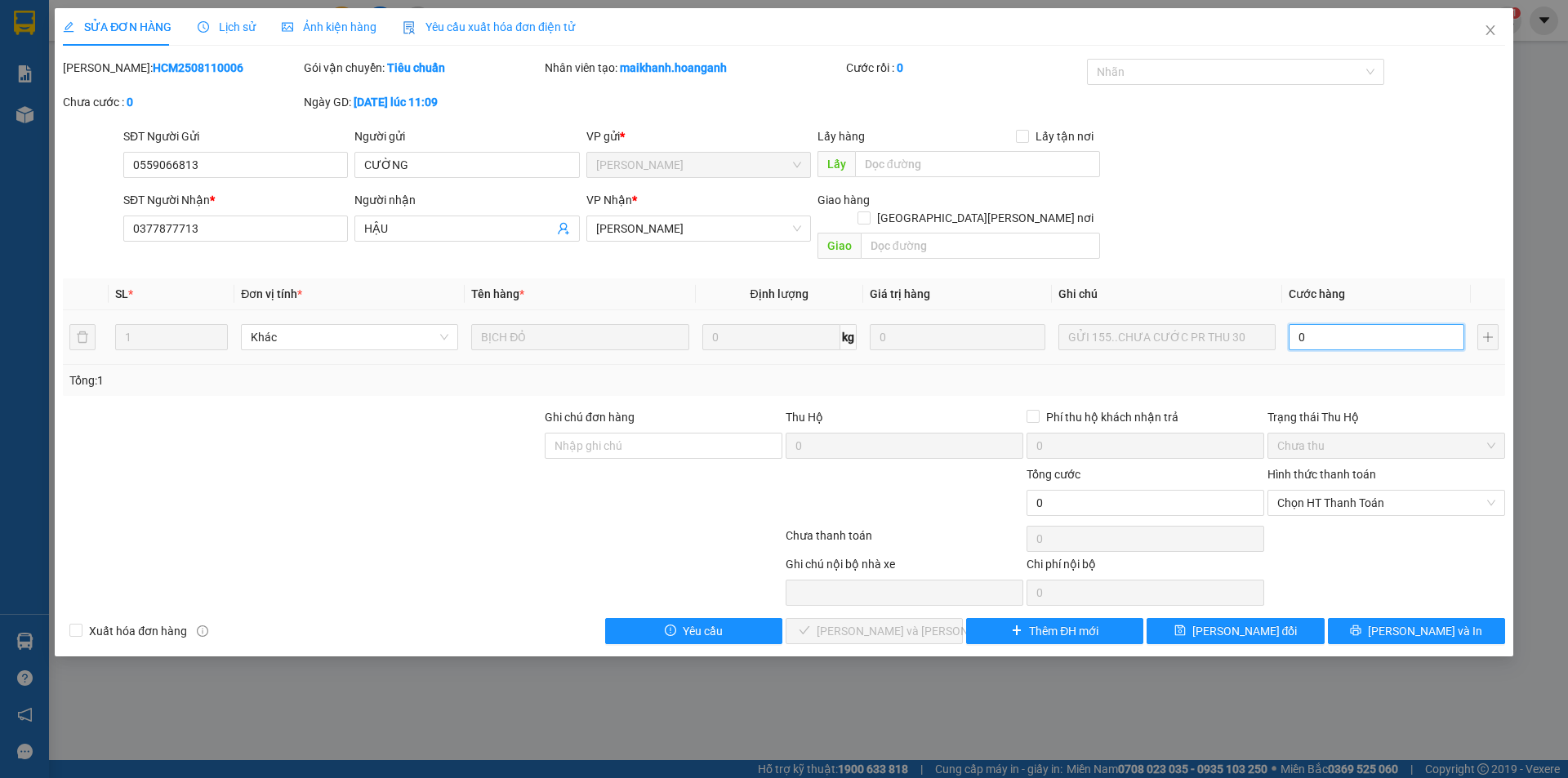
click at [1308, 324] on input "0" at bounding box center [1376, 337] width 176 height 26
type input "3"
type input "30"
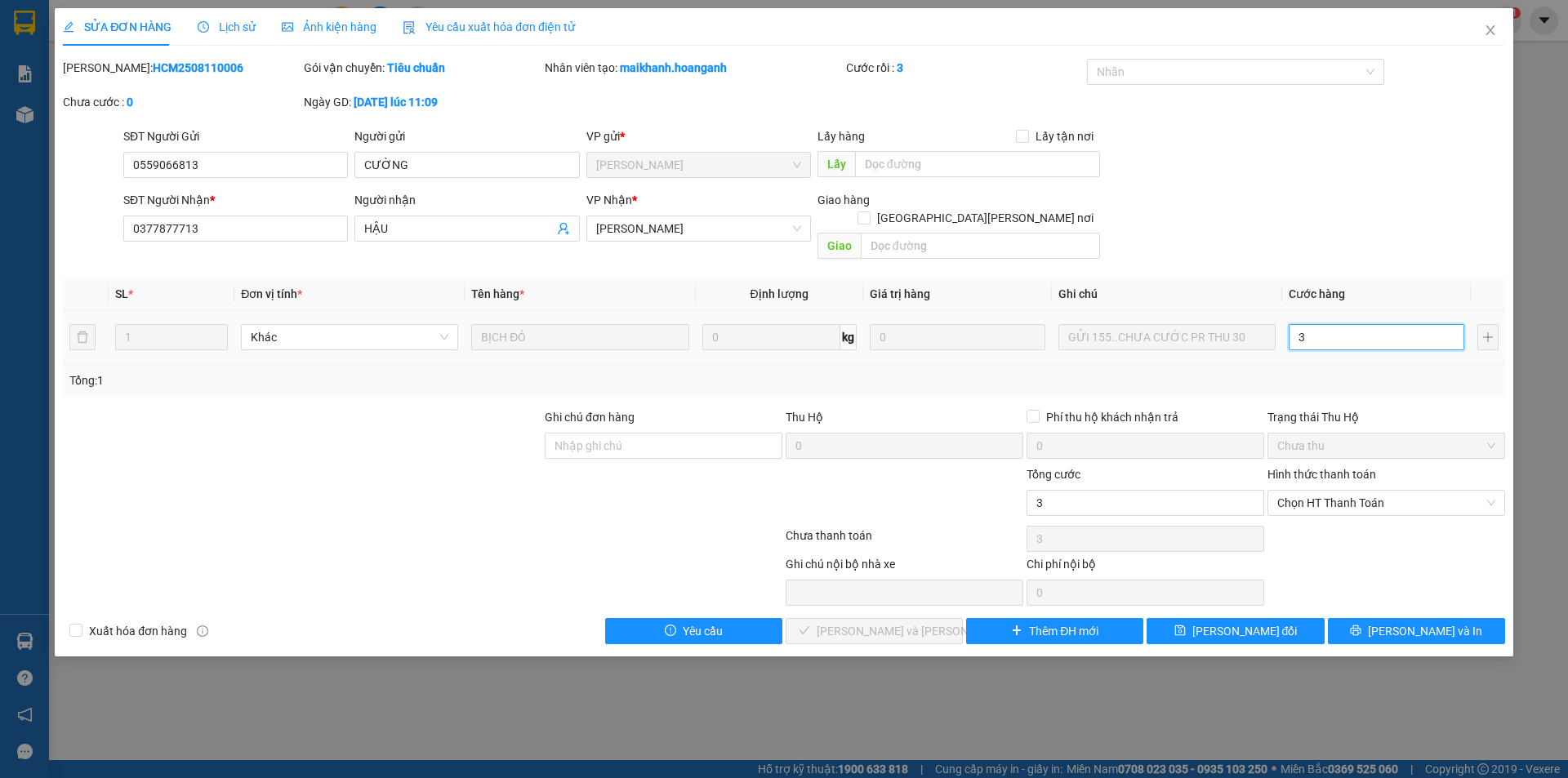
type input "30"
click at [1299, 490] on span "Chọn HT Thanh Toán" at bounding box center [1386, 503] width 218 height 24
type input "30"
type input "30.000"
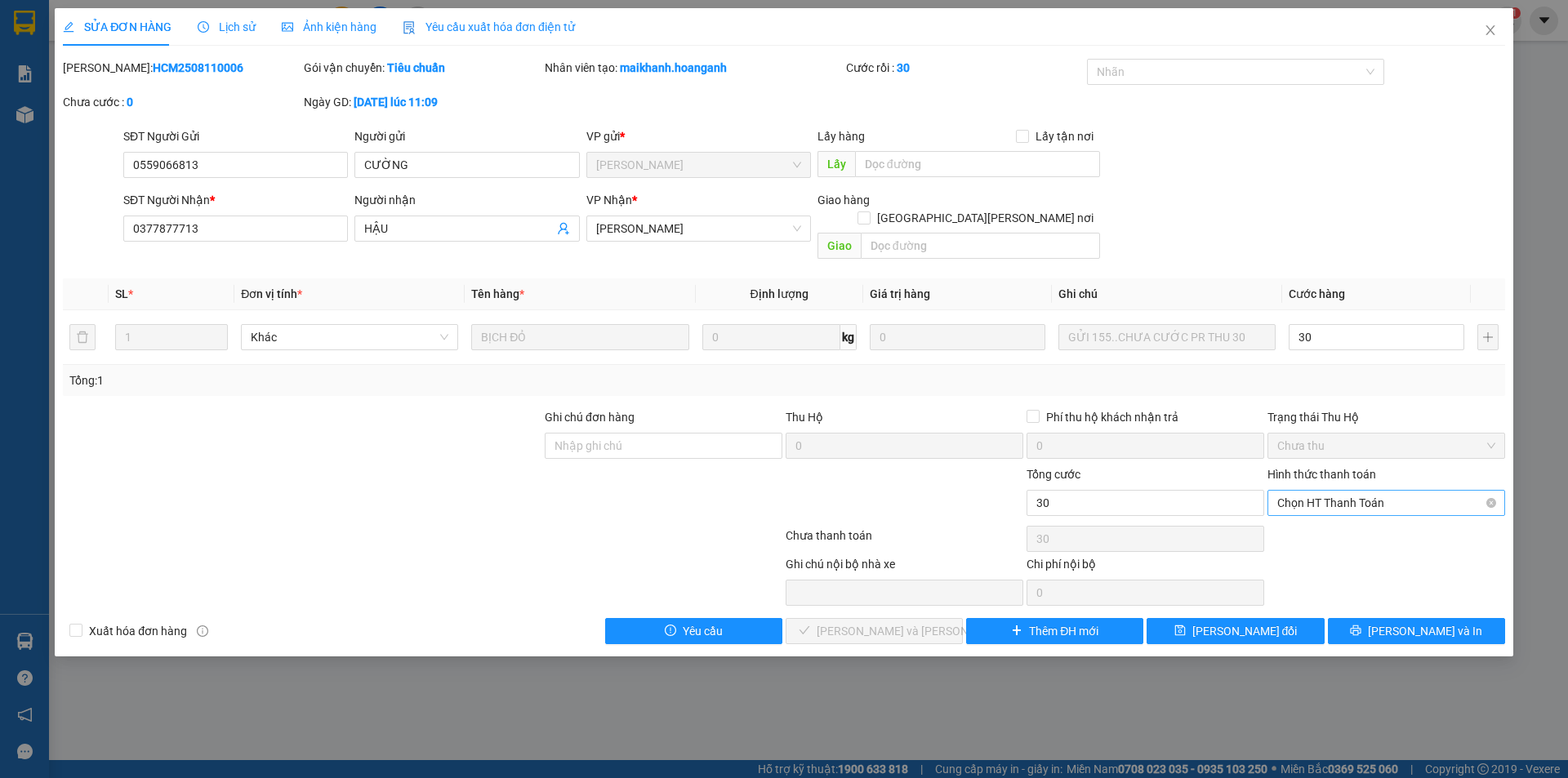
type input "30.000"
click at [1289, 511] on div "Tại văn phòng" at bounding box center [1386, 517] width 218 height 18
type input "0"
click at [836, 618] on button "[PERSON_NAME] và [PERSON_NAME] hàng" at bounding box center [874, 631] width 177 height 26
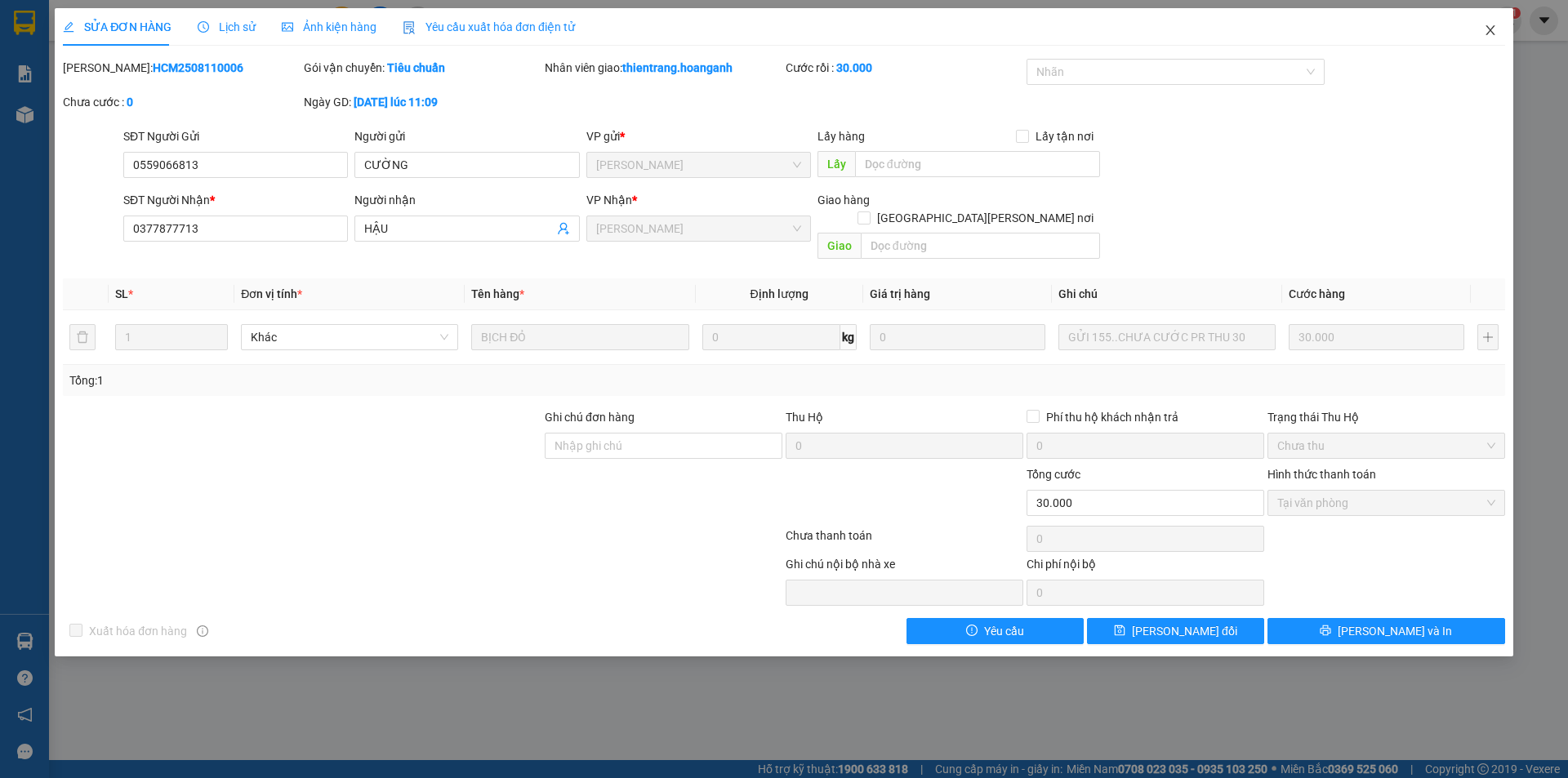
click at [1490, 23] on span "Close" at bounding box center [1490, 31] width 46 height 46
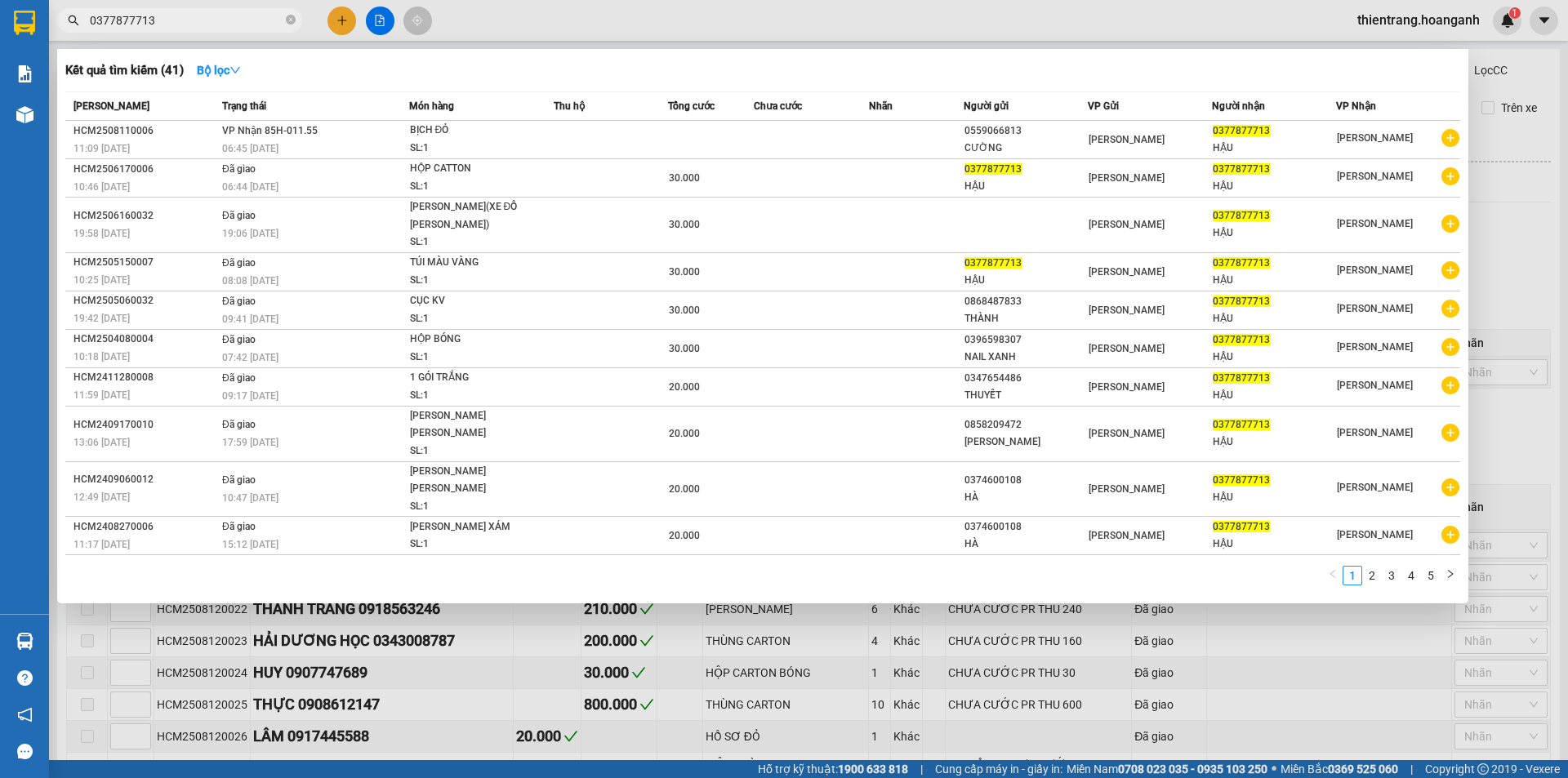
click at [297, 26] on span "0377877713" at bounding box center [179, 20] width 245 height 24
click at [306, 22] on div "0377877713" at bounding box center [159, 20] width 318 height 24
click at [288, 24] on icon "close-circle" at bounding box center [290, 20] width 10 height 10
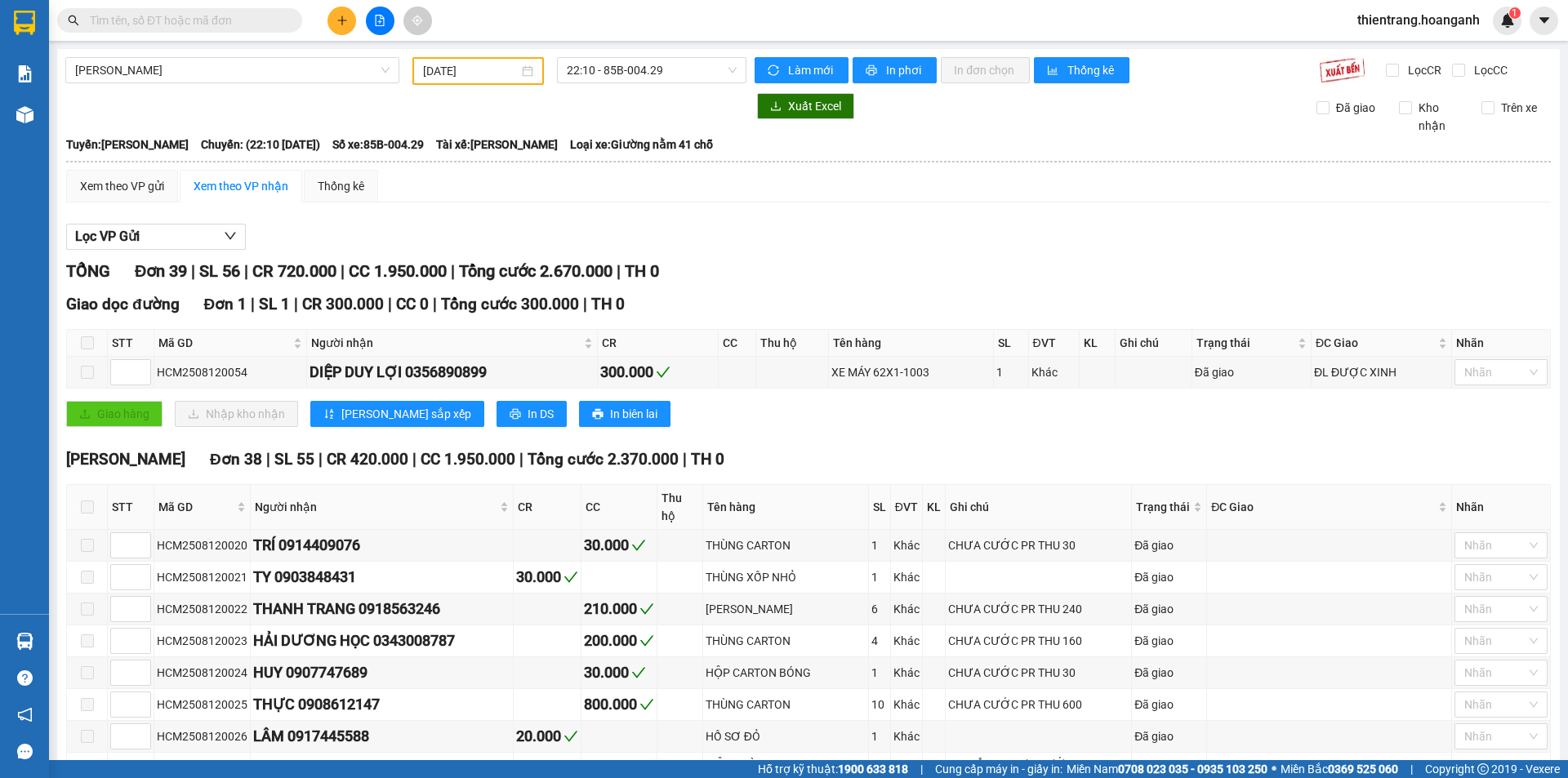
click at [287, 23] on span at bounding box center [290, 20] width 10 height 18
click at [267, 20] on input "text" at bounding box center [186, 20] width 193 height 18
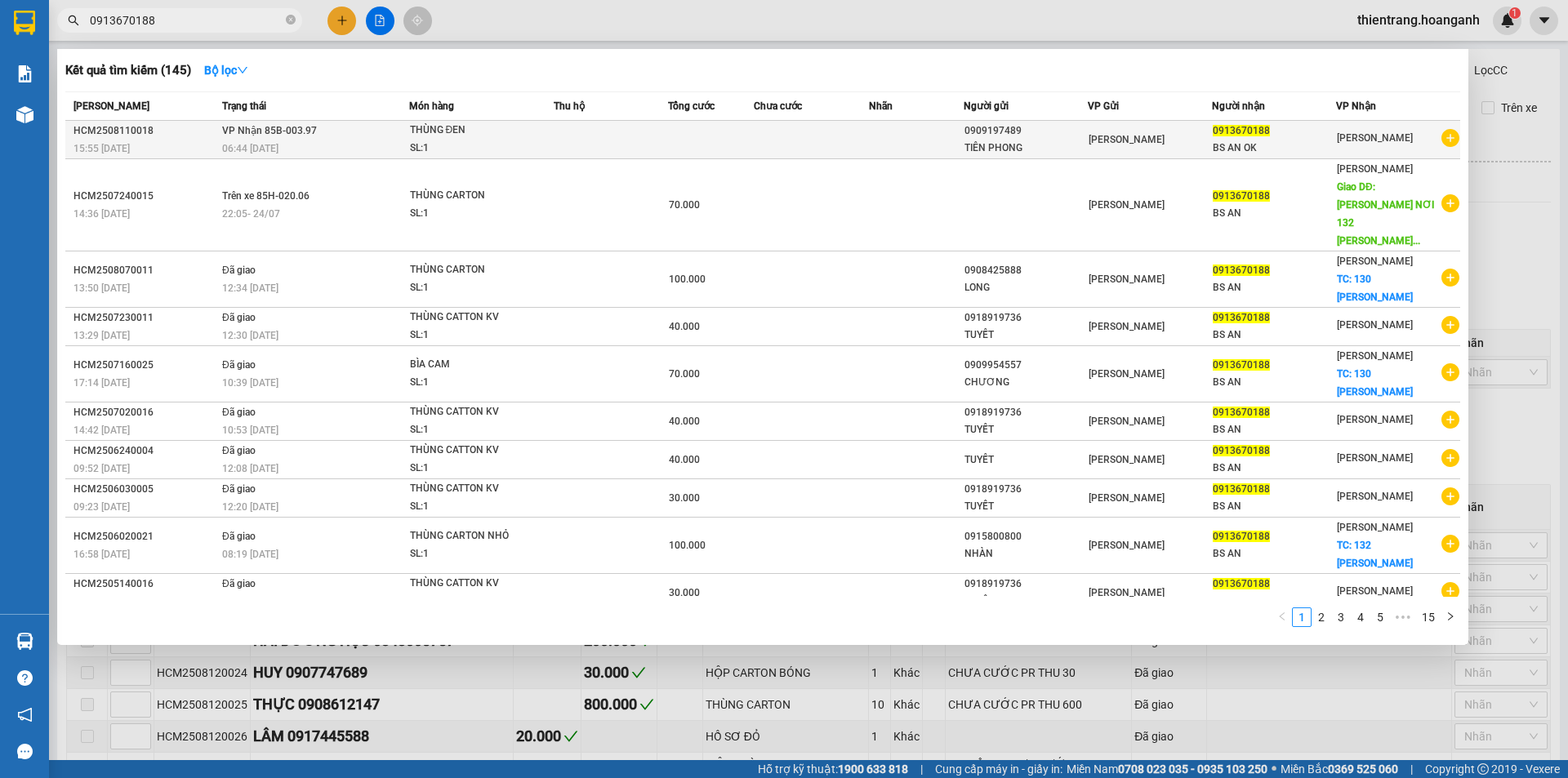
type input "0913670188"
click at [449, 143] on div "SL: 1" at bounding box center [471, 148] width 123 height 18
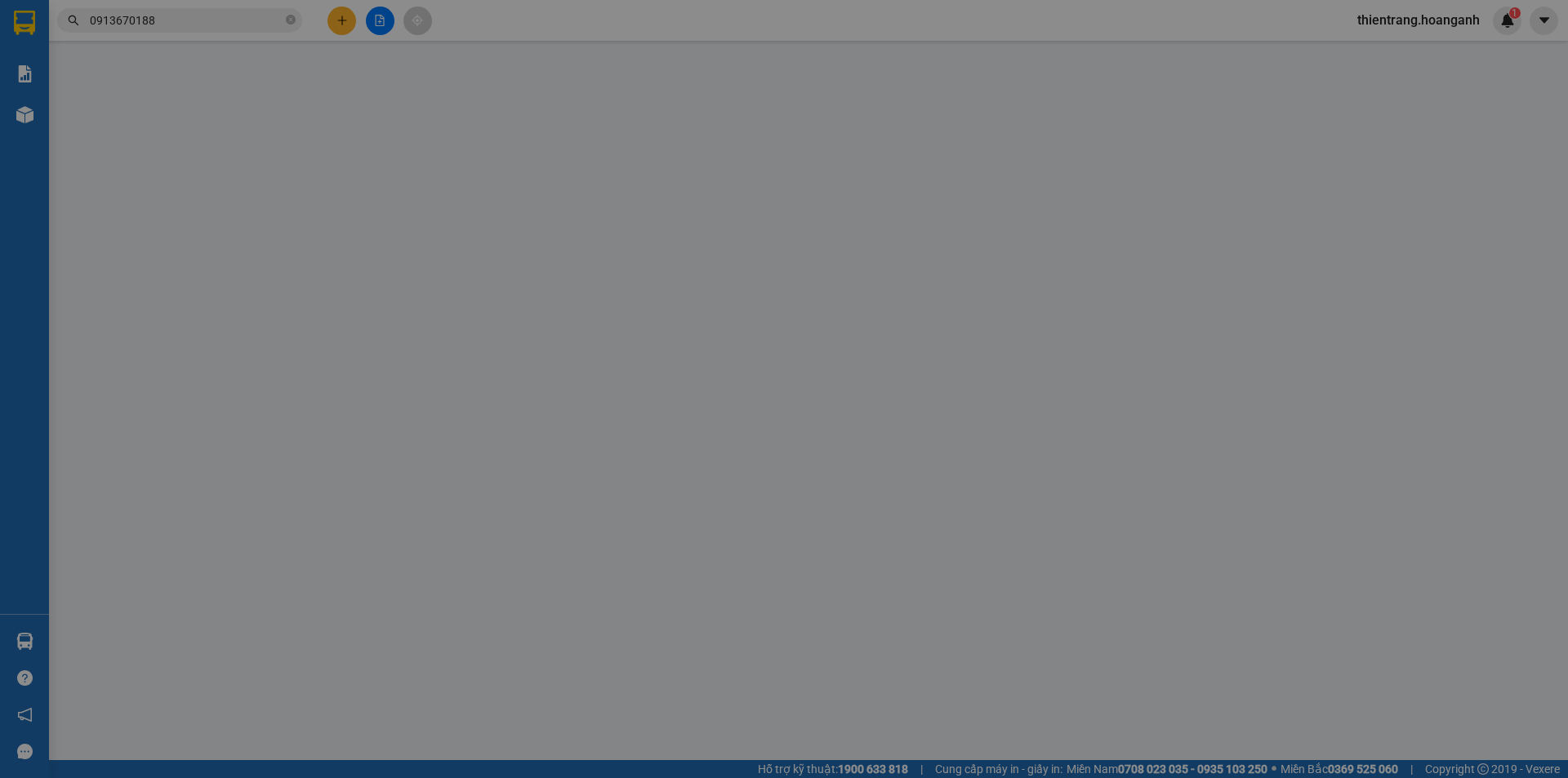
type input "0909197489"
type input "TIÊN PHONG"
type input "0913670188"
type input "BS AN OK"
type input "GIAO 13/8=100K"
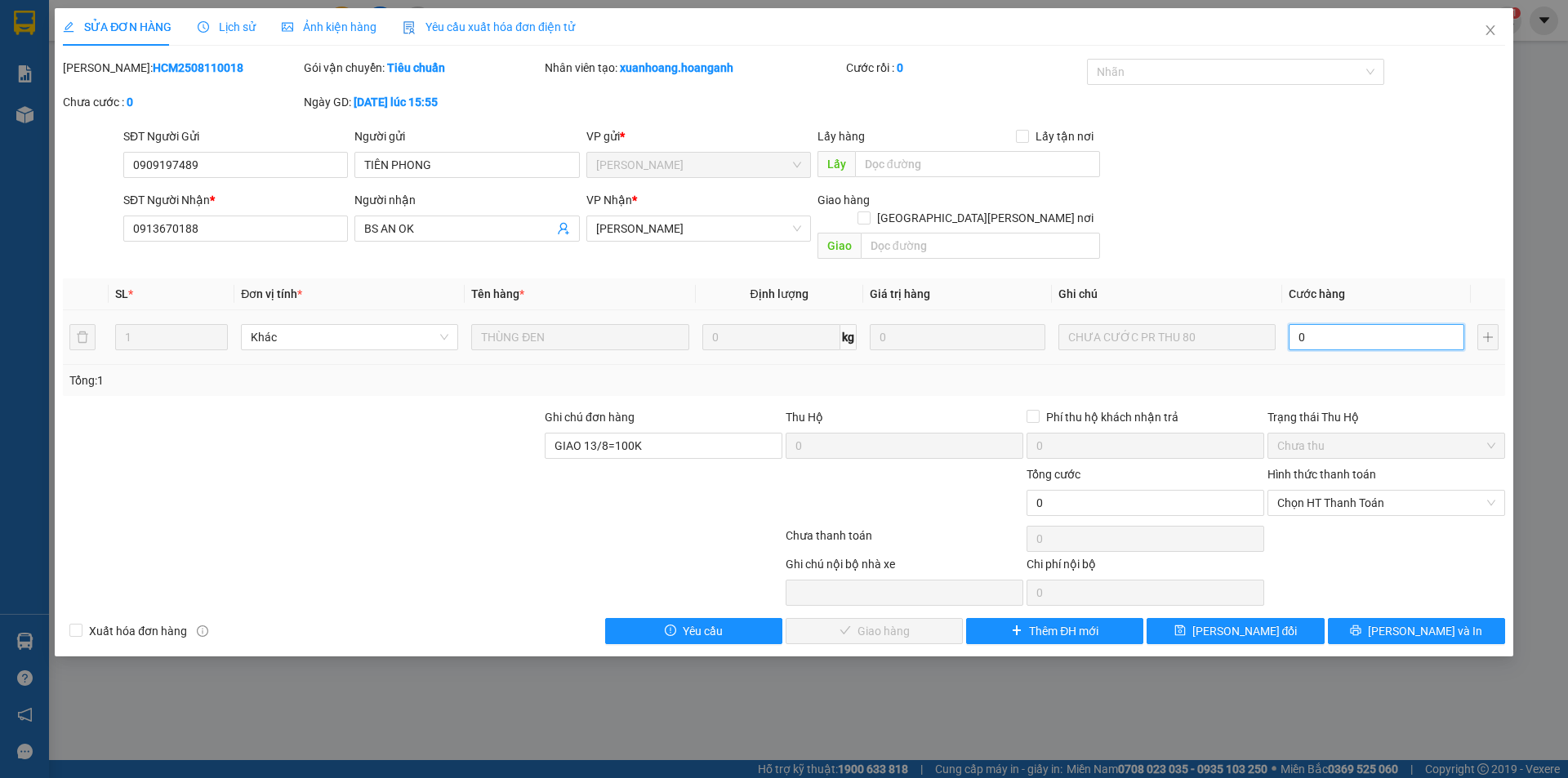
click at [1362, 324] on input "0" at bounding box center [1376, 337] width 176 height 26
type input "1"
type input "10"
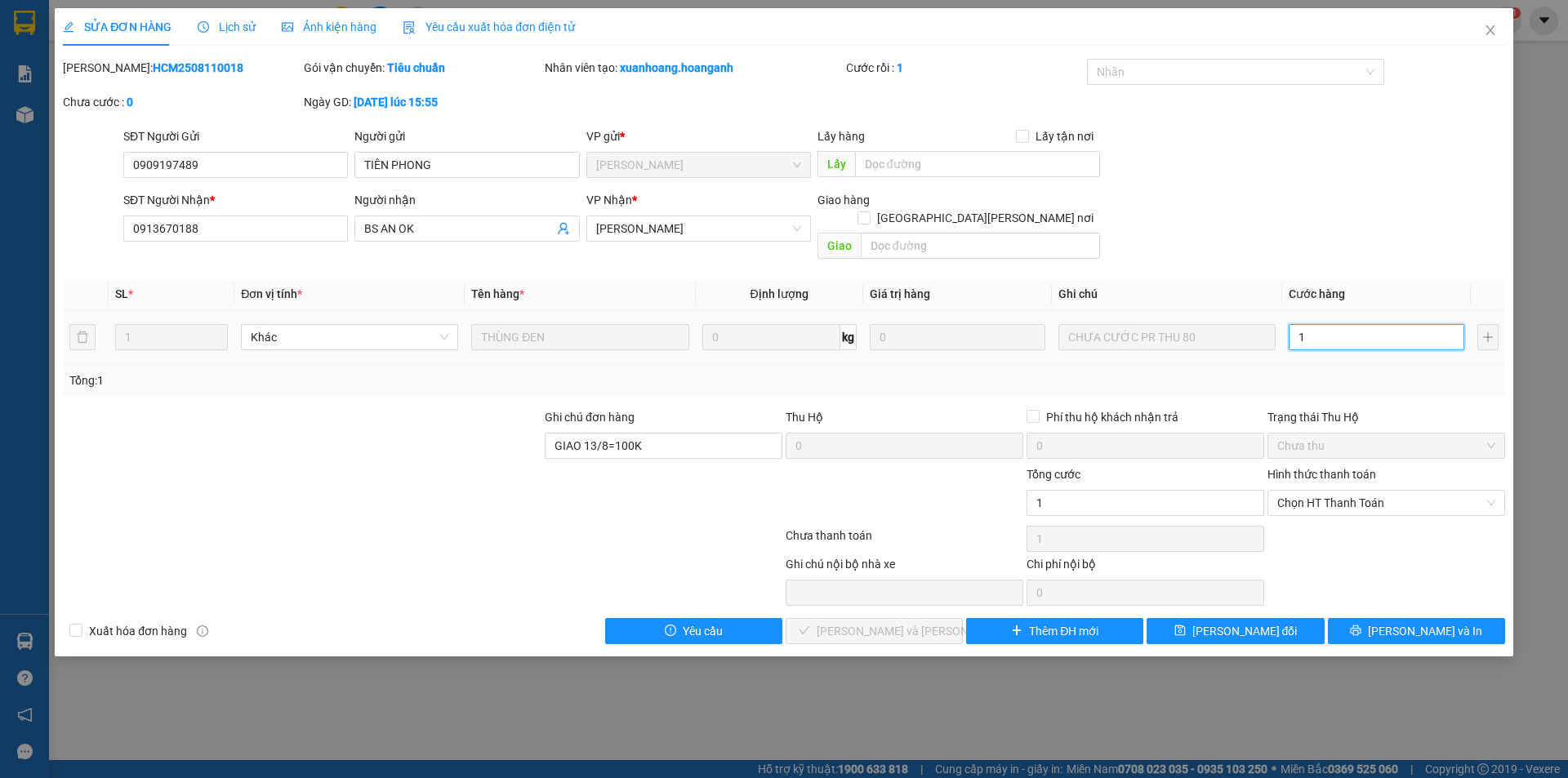
type input "10"
type input "100"
click at [1373, 490] on span "Chọn HT Thanh Toán" at bounding box center [1386, 503] width 218 height 24
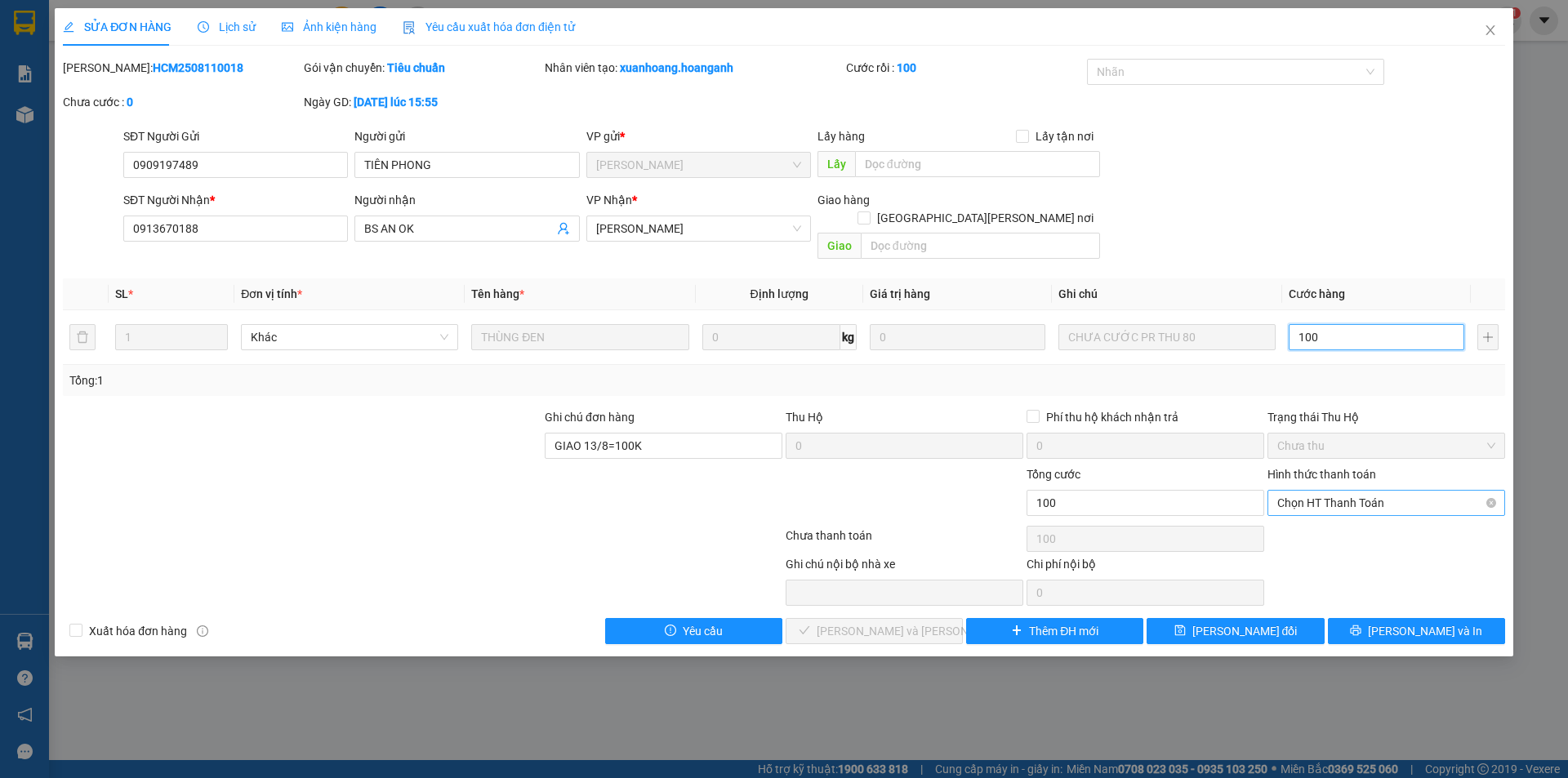
type input "100"
type input "100.000"
click at [1326, 541] on div "Chuyển khoản" at bounding box center [1386, 543] width 218 height 18
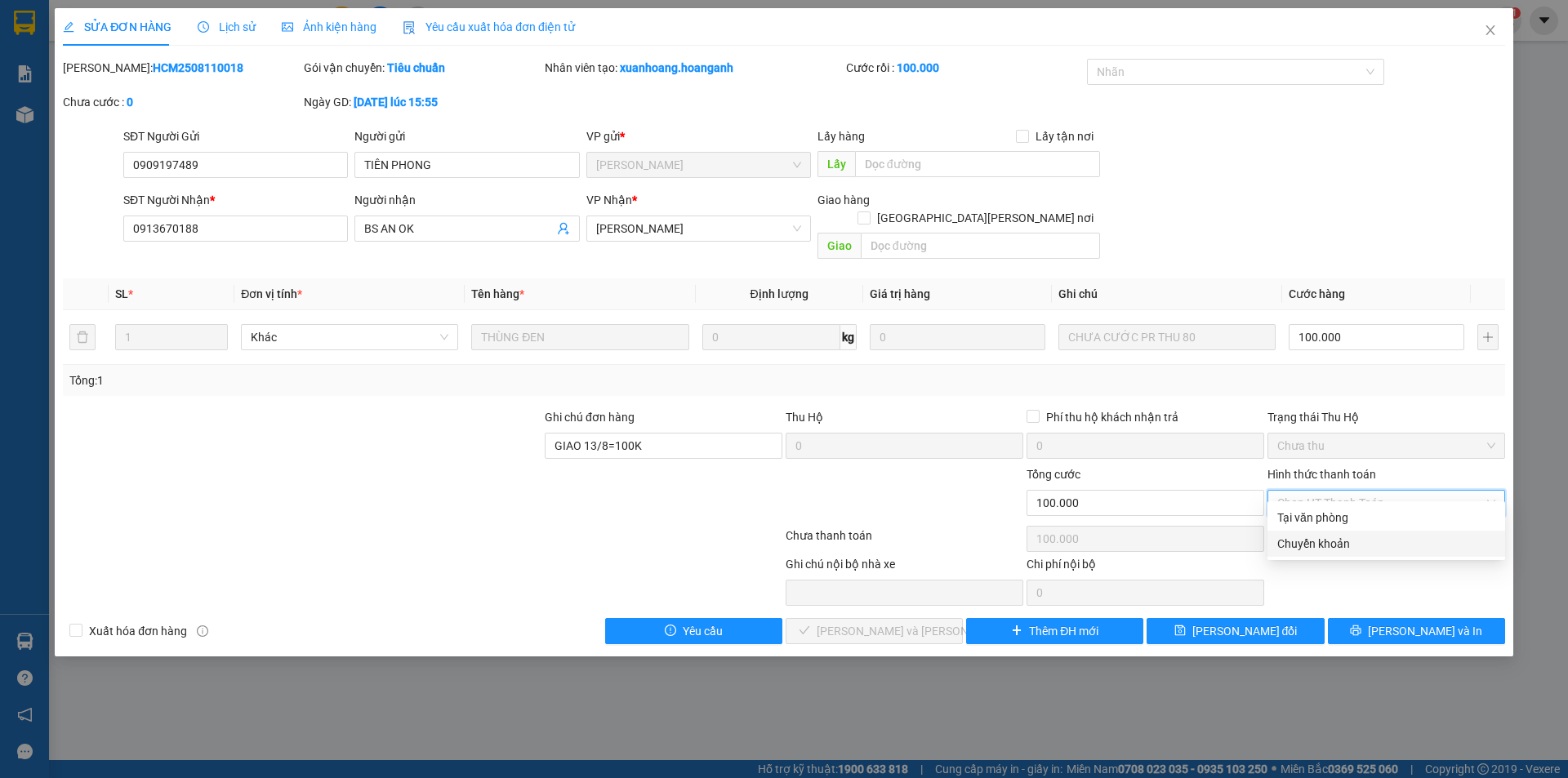
type input "0"
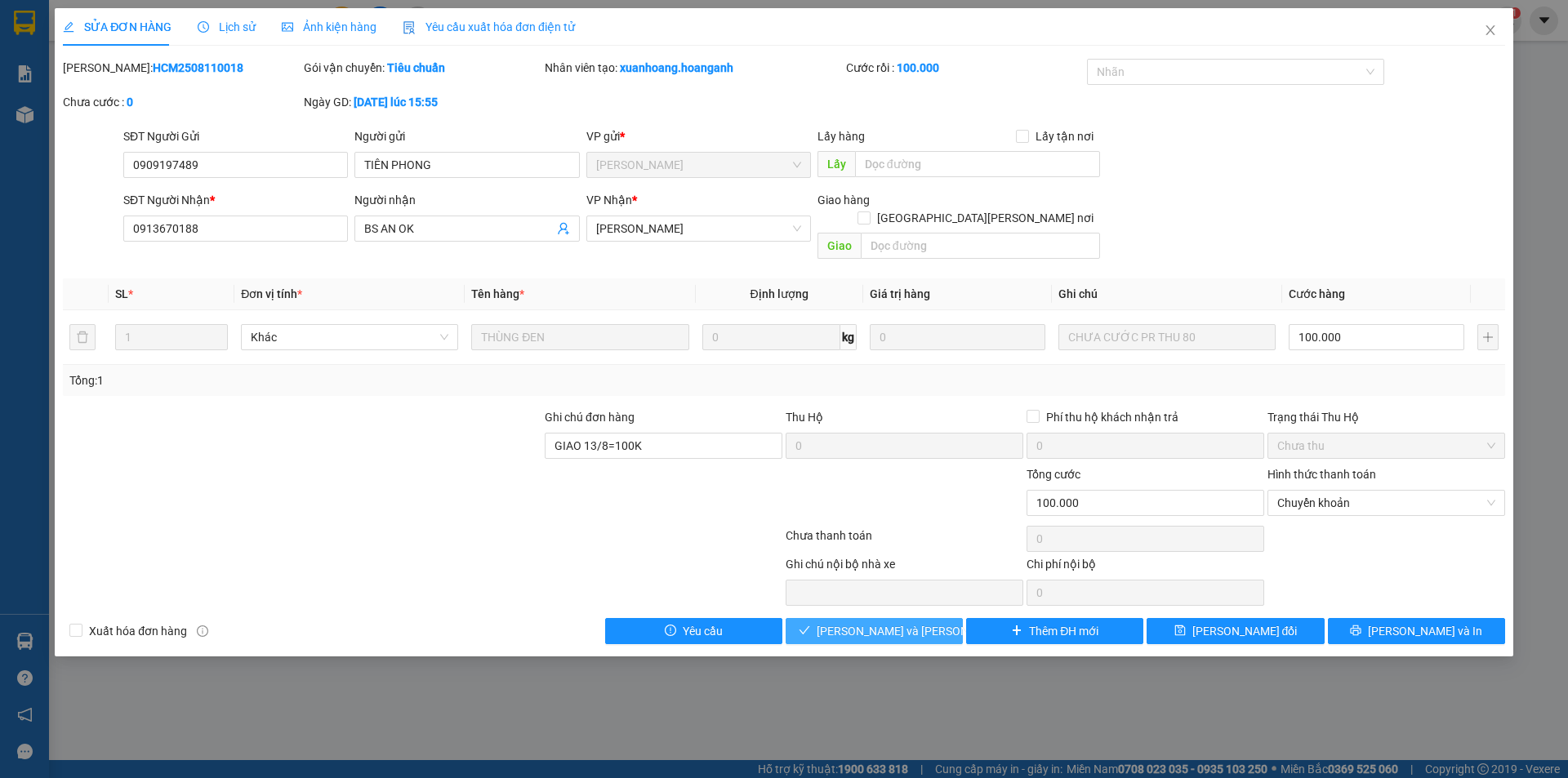
drag, startPoint x: 932, startPoint y: 618, endPoint x: 1034, endPoint y: 447, distance: 199.1
click at [929, 618] on button "[PERSON_NAME] và [PERSON_NAME] hàng" at bounding box center [874, 631] width 177 height 26
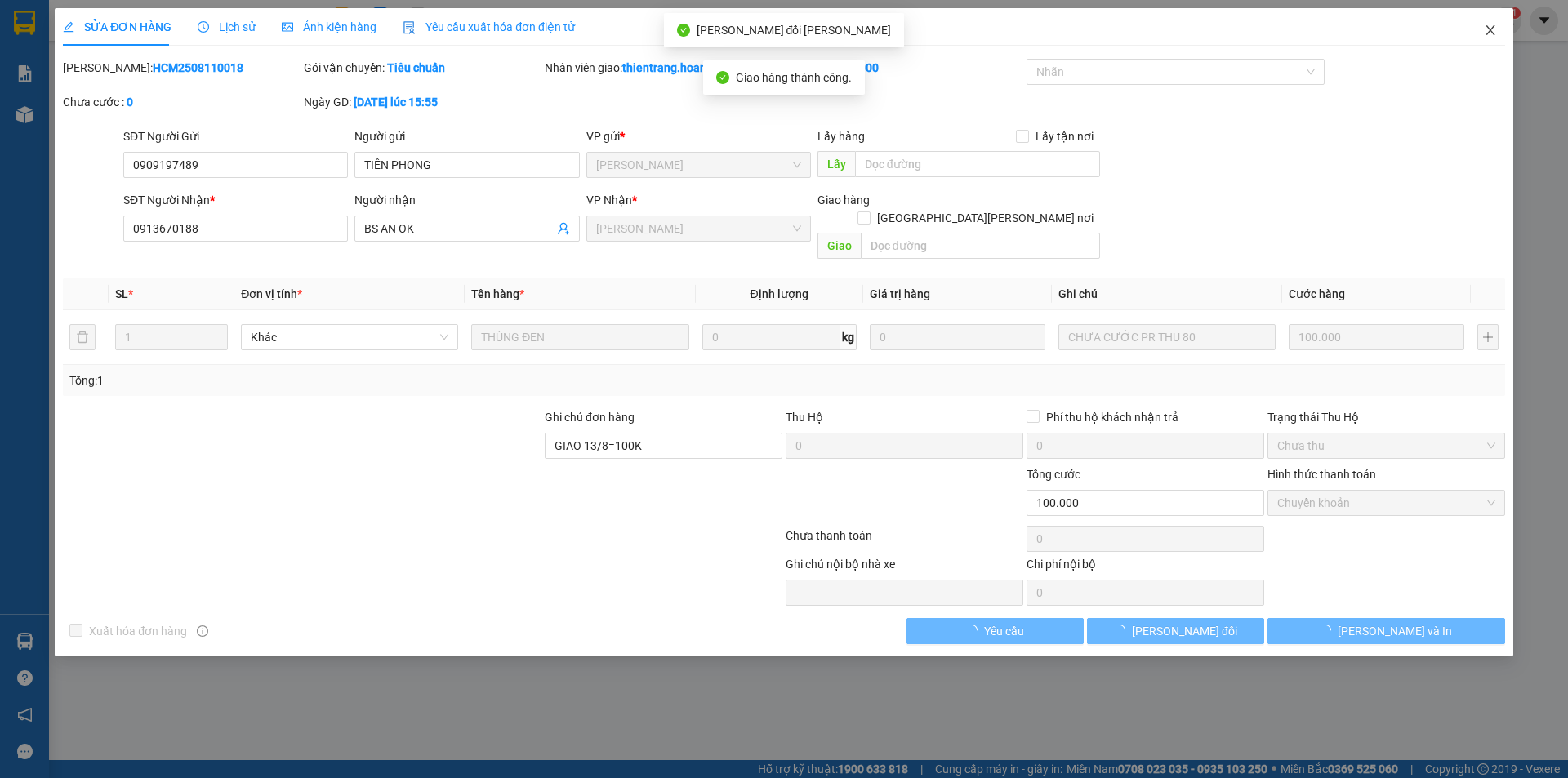
click at [1482, 21] on span "Close" at bounding box center [1490, 31] width 46 height 46
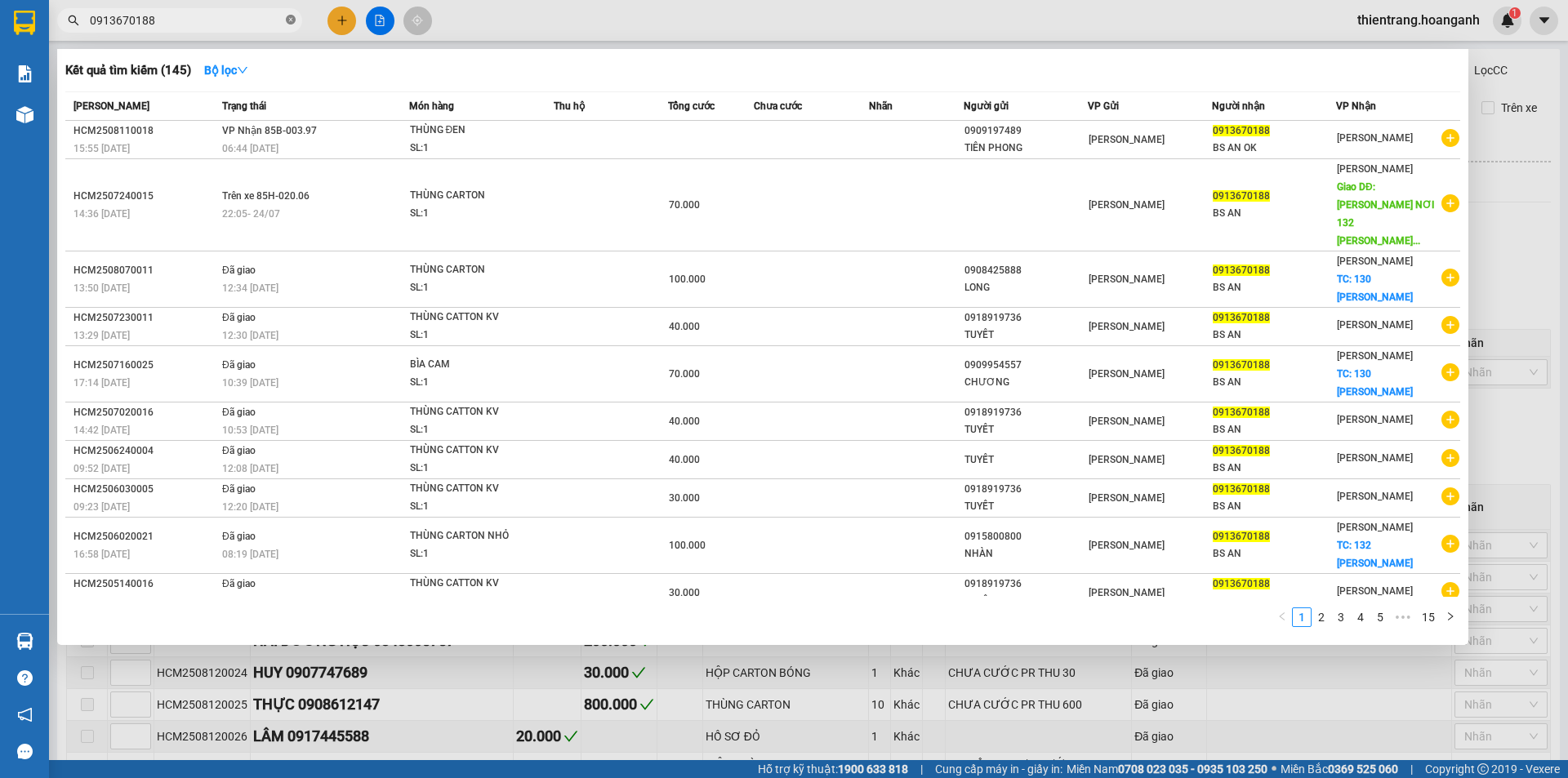
click at [289, 20] on icon "close-circle" at bounding box center [290, 20] width 10 height 10
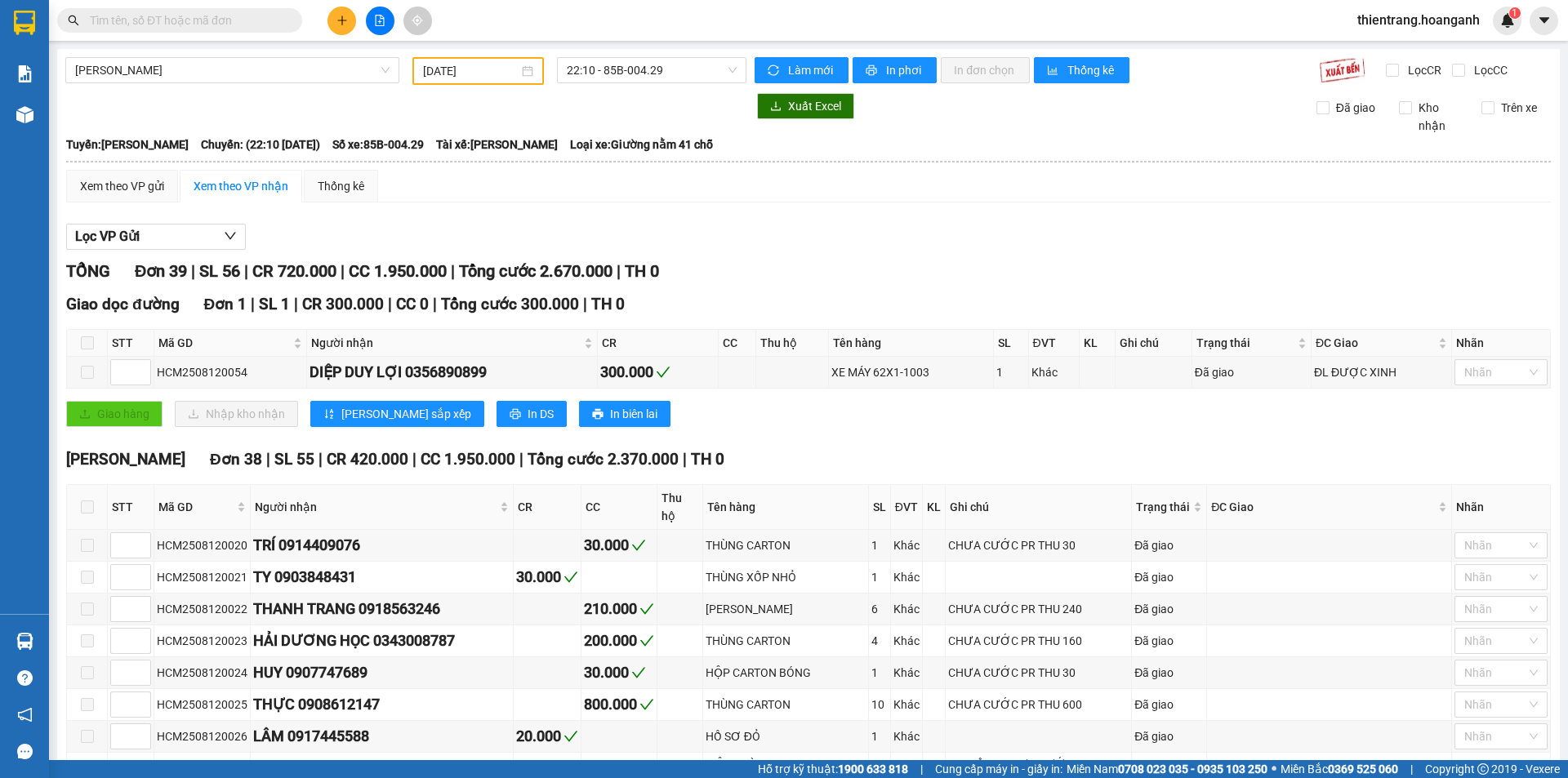
click at [257, 20] on input "text" at bounding box center [186, 20] width 193 height 18
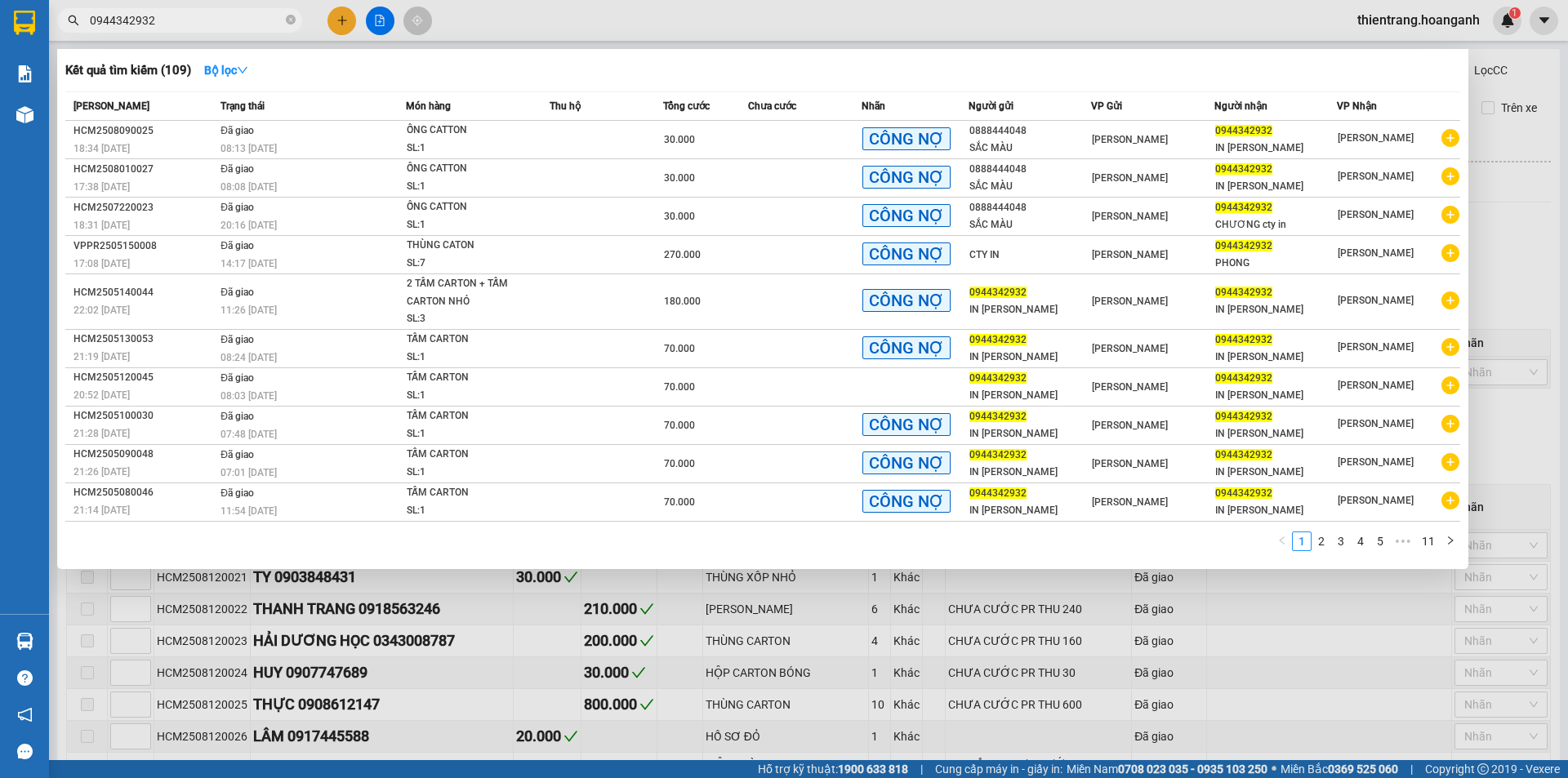
type input "0944342932"
click at [289, 27] on span at bounding box center [290, 20] width 10 height 16
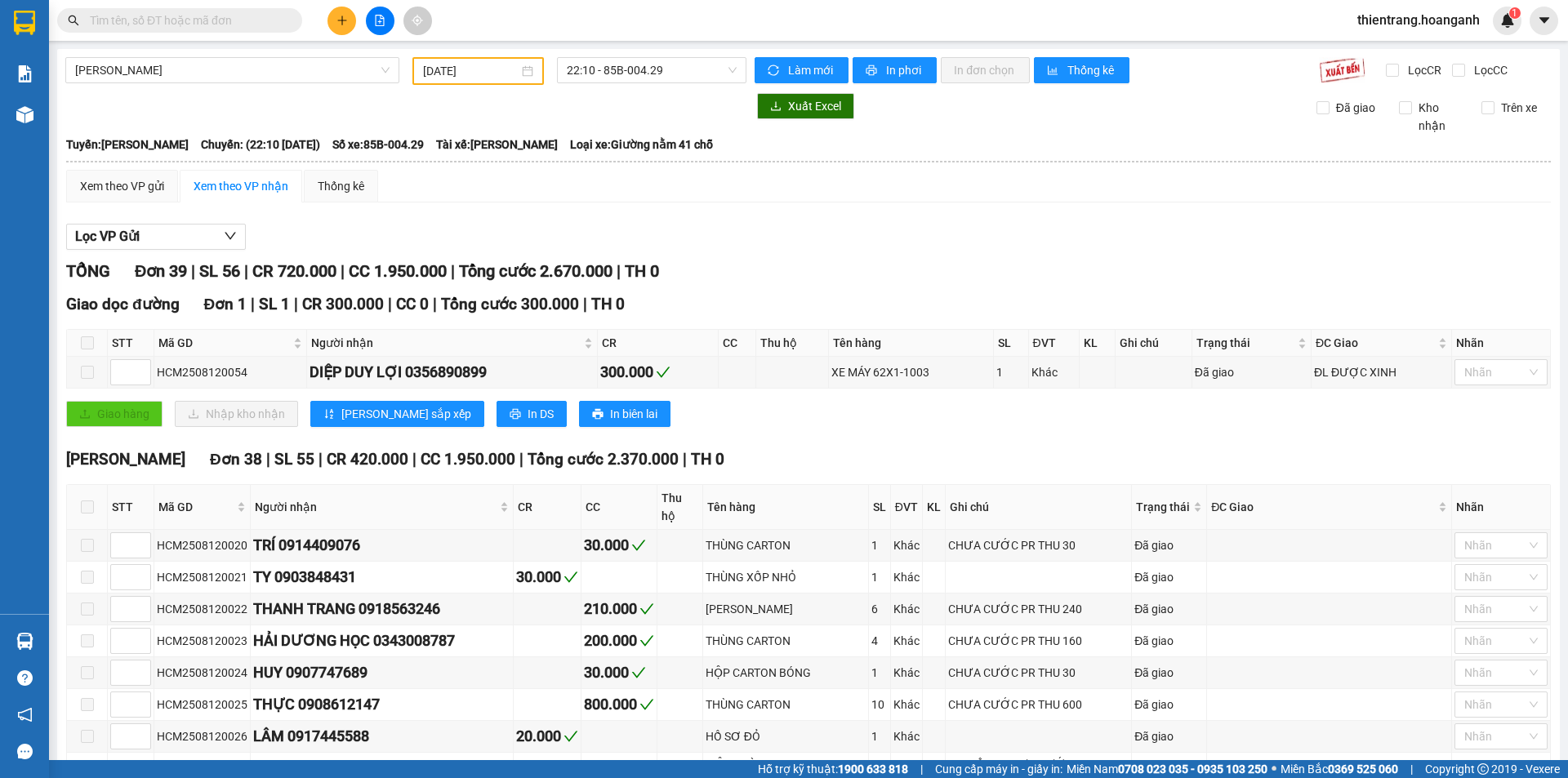
click at [260, 32] on span at bounding box center [179, 20] width 245 height 24
click at [270, 23] on input "text" at bounding box center [186, 20] width 193 height 18
click at [1070, 429] on div "Giao dọc đường Đơn 1 | SL 1 | CR 300.000 | CC 0 | [PERSON_NAME] 300.000 | TH 0 …" at bounding box center [808, 366] width 1484 height 147
click at [1063, 432] on div "Giao dọc đường Đơn 1 | SL 1 | CR 300.000 | CC 0 | [PERSON_NAME] 300.000 | TH 0 …" at bounding box center [808, 366] width 1484 height 147
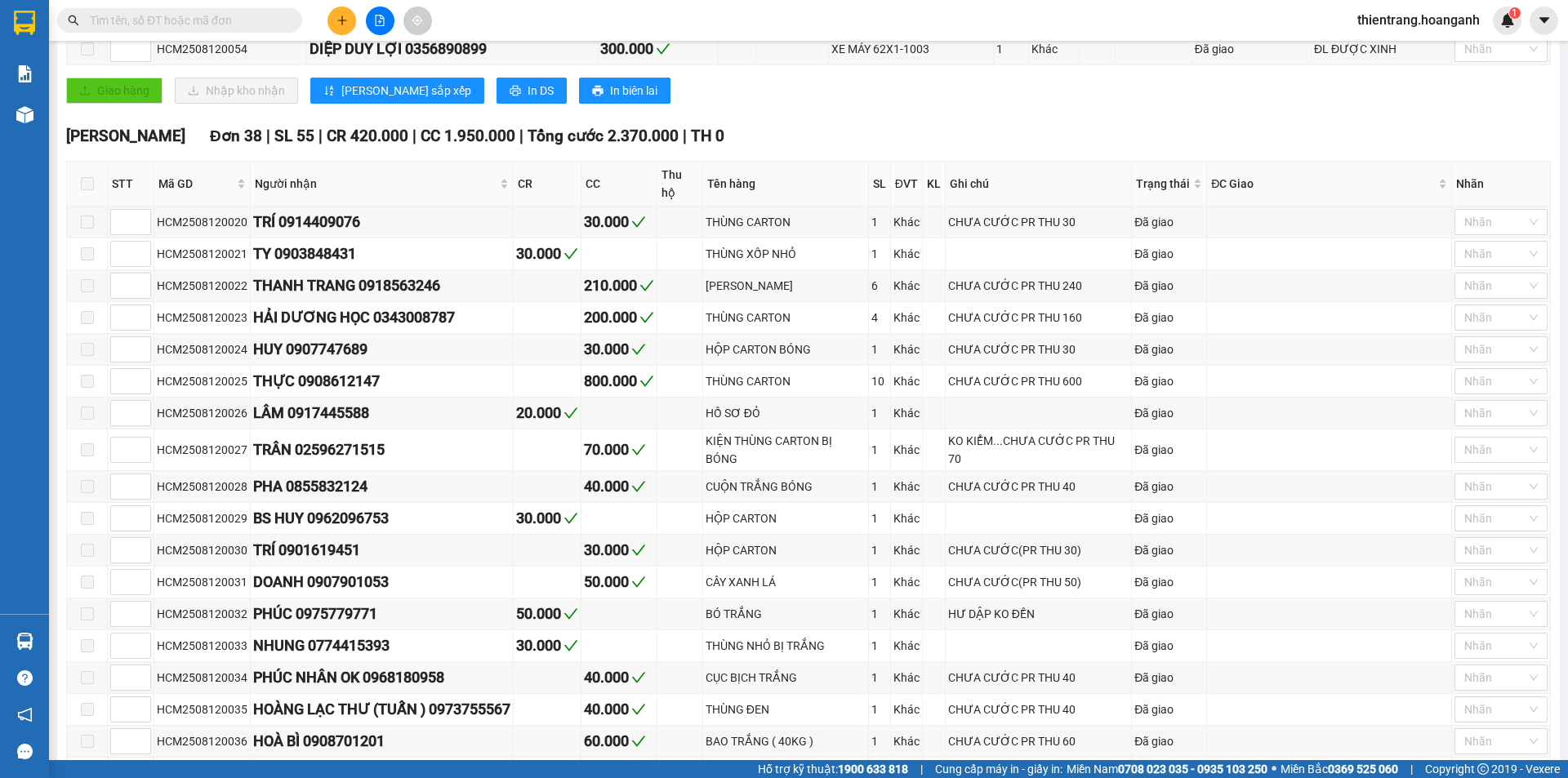
scroll to position [327, 0]
